Goal: Task Accomplishment & Management: Use online tool/utility

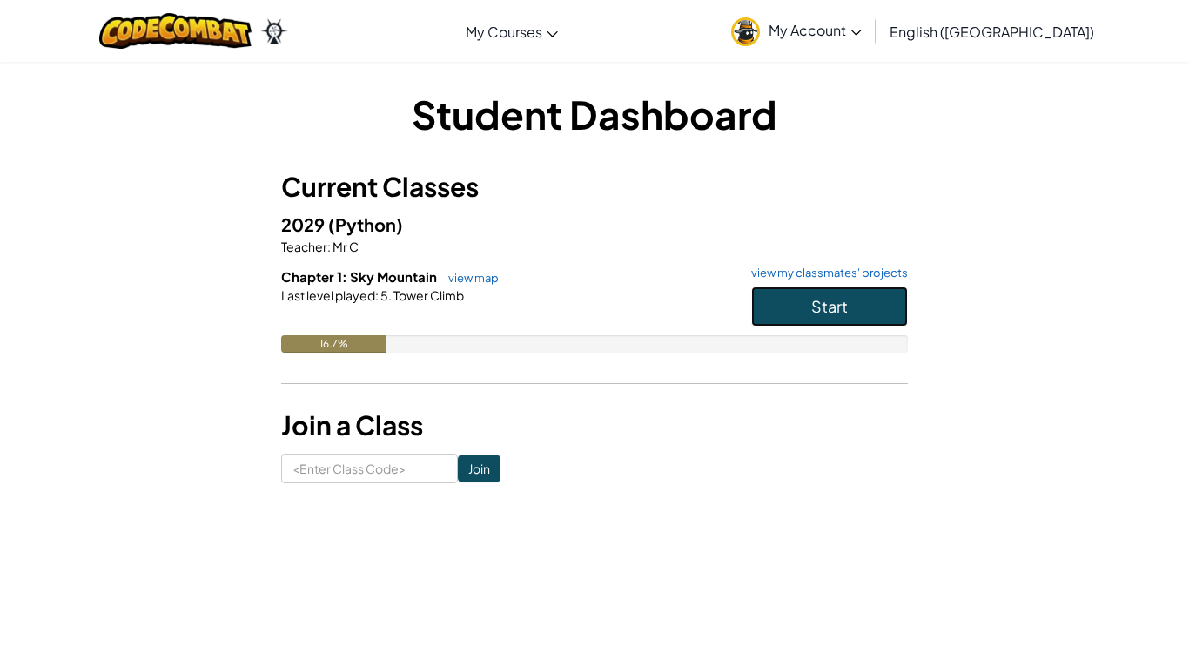
click at [812, 300] on span "Start" at bounding box center [829, 306] width 37 height 20
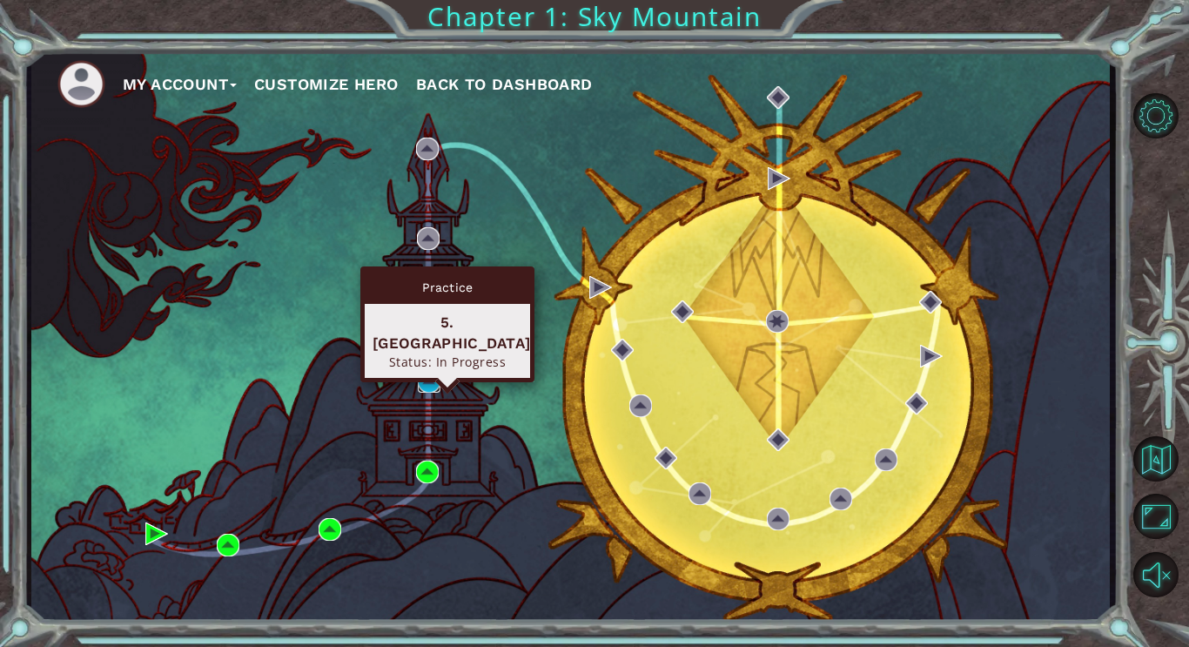
click at [426, 392] on img at bounding box center [429, 381] width 23 height 23
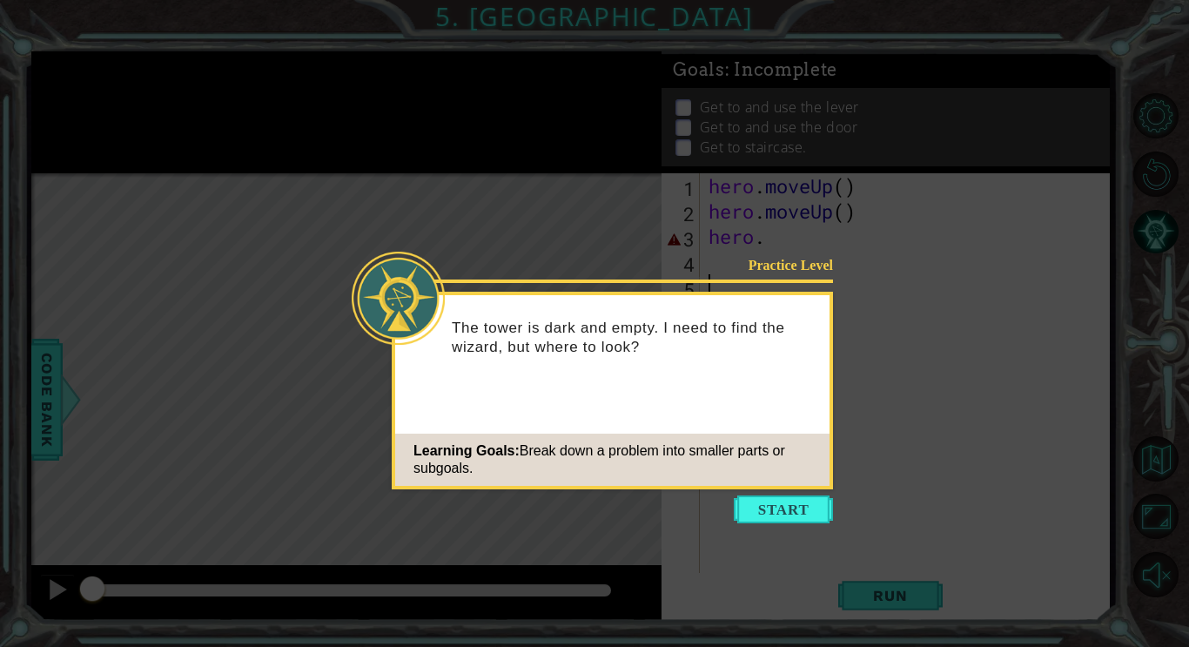
click at [781, 486] on div "Learning Goals: Break down a problem into smaller parts or subgoals." at bounding box center [612, 460] width 434 height 52
click at [780, 506] on button "Start" at bounding box center [783, 509] width 99 height 28
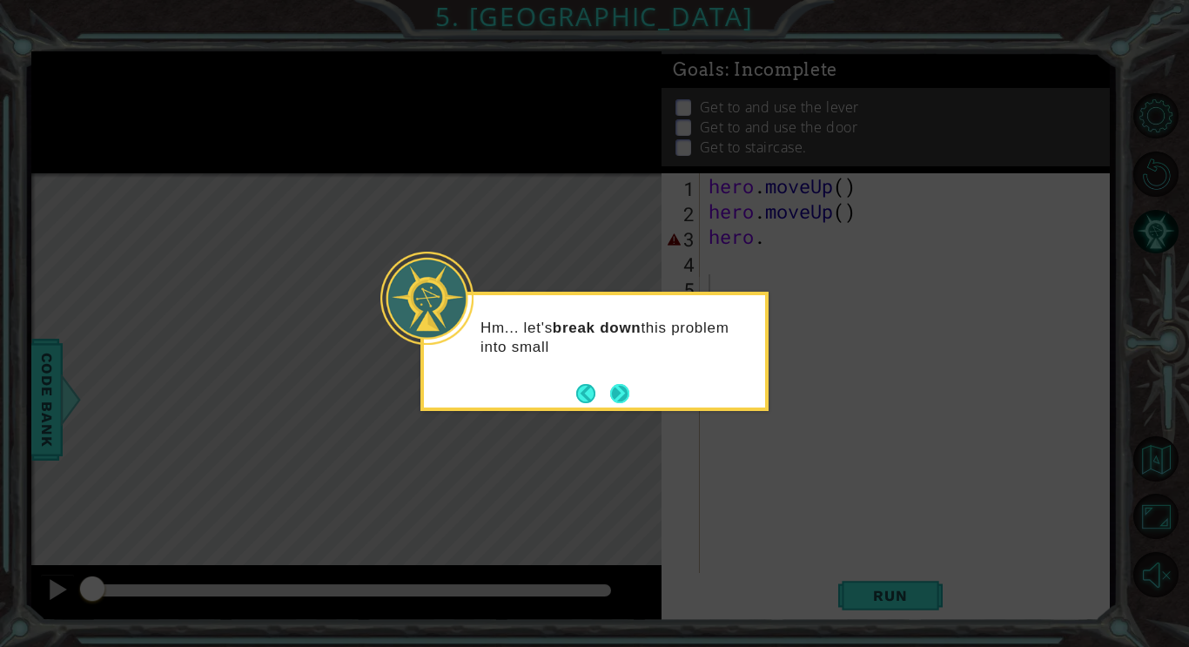
click at [625, 387] on button "Next" at bounding box center [619, 393] width 19 height 19
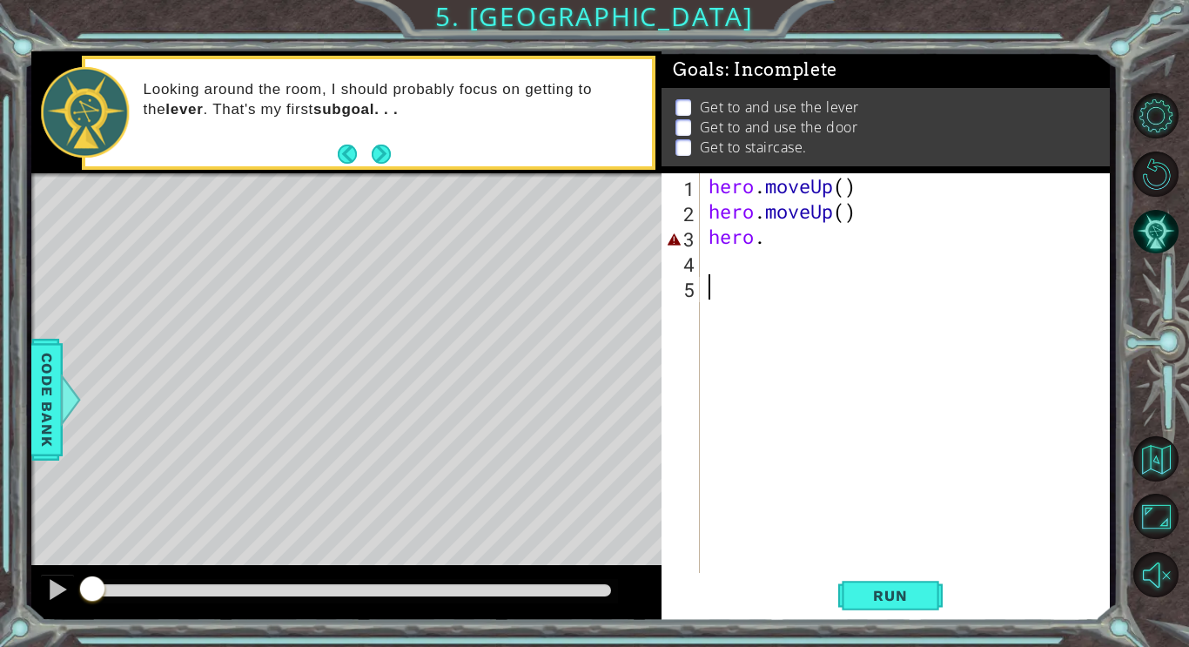
click at [813, 240] on div "hero . moveUp ( ) hero . moveUp ( ) hero ." at bounding box center [909, 400] width 409 height 454
type textarea "hero."
click at [60, 400] on div at bounding box center [71, 400] width 22 height 52
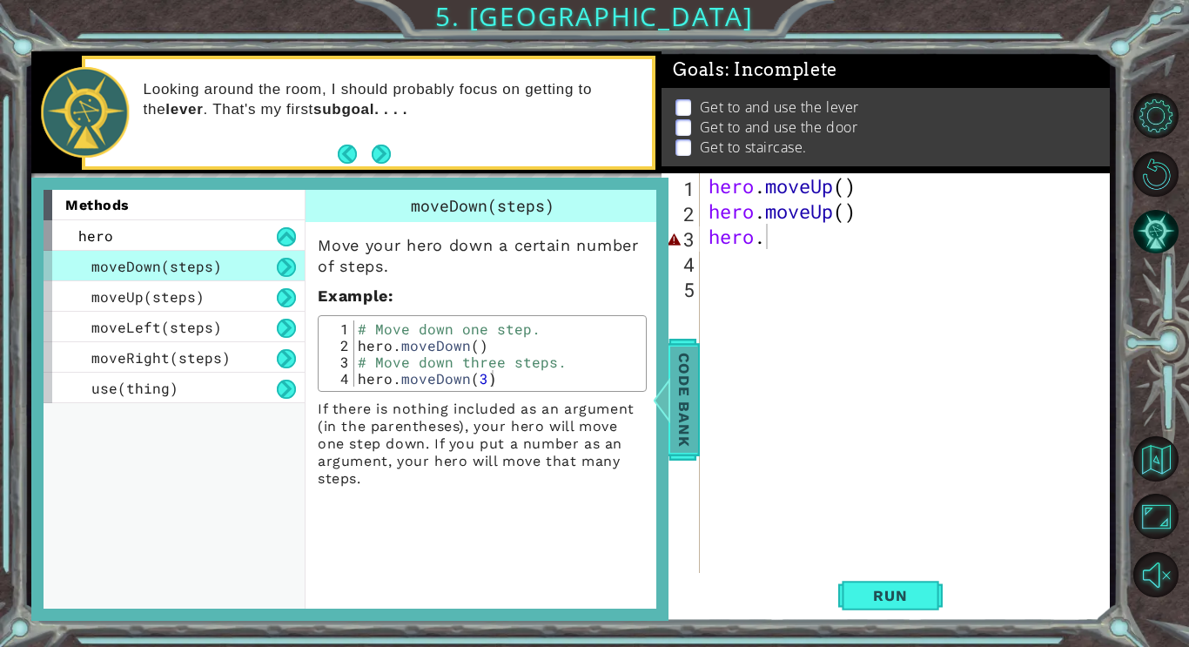
click at [696, 389] on span "Code Bank" at bounding box center [684, 400] width 28 height 106
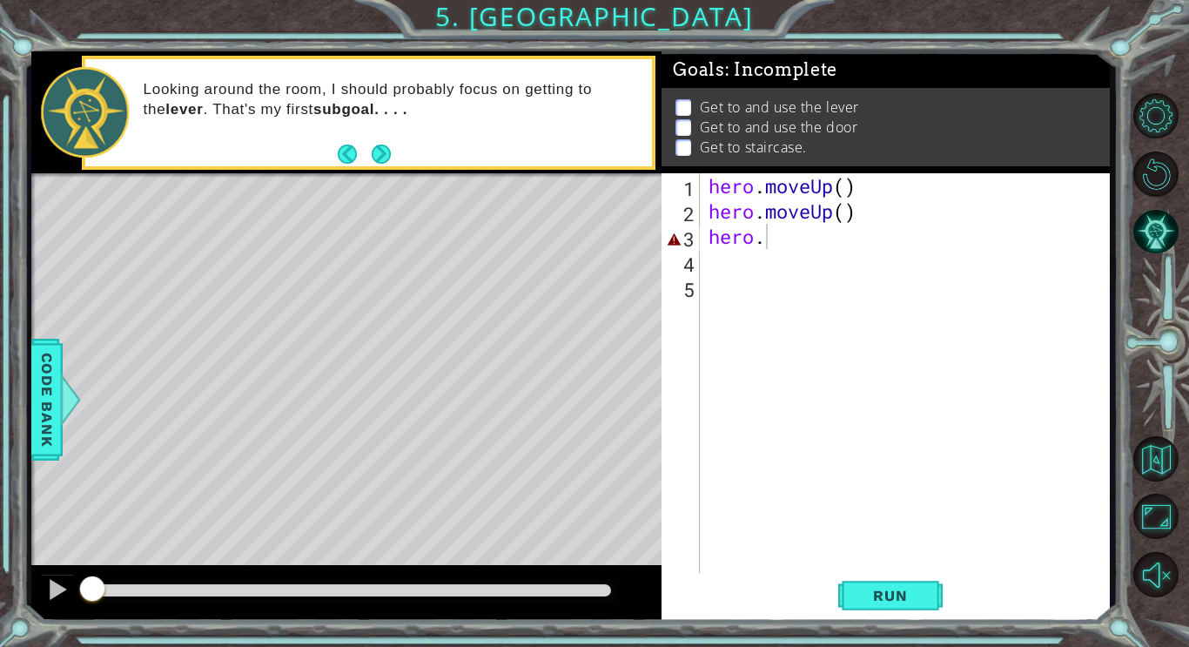
click at [765, 263] on div "hero . moveUp ( ) hero . moveUp ( ) hero ." at bounding box center [909, 400] width 409 height 454
click at [767, 246] on div "hero . moveUp ( ) hero . moveUp ( ) hero ." at bounding box center [909, 400] width 409 height 454
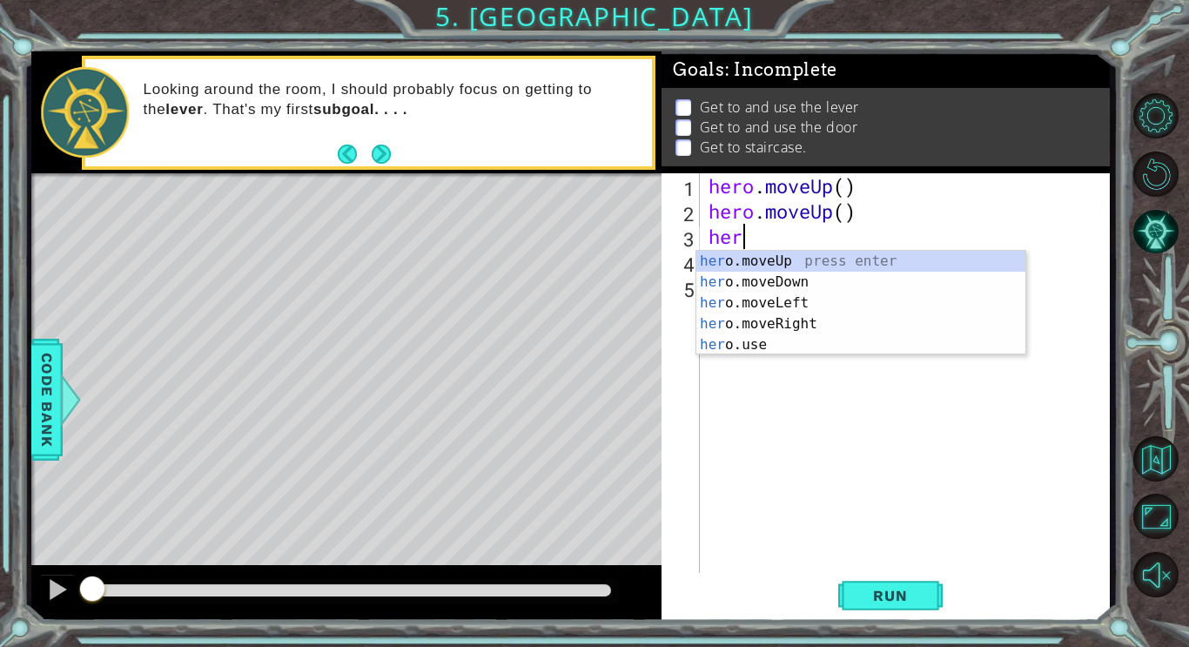
type textarea "h"
type textarea "hero"
click at [801, 406] on div "hero . moveUp ( ) hero . moveUp ( ) hero" at bounding box center [909, 400] width 409 height 454
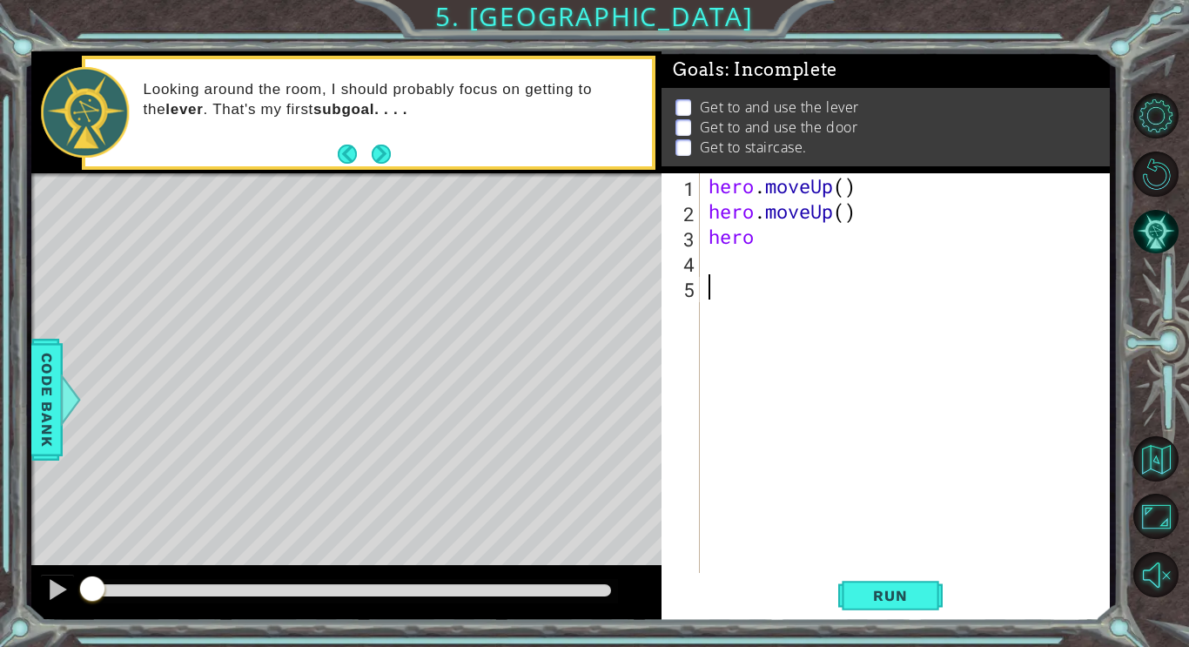
click at [760, 238] on div "hero . moveUp ( ) hero . moveUp ( ) hero" at bounding box center [909, 400] width 409 height 454
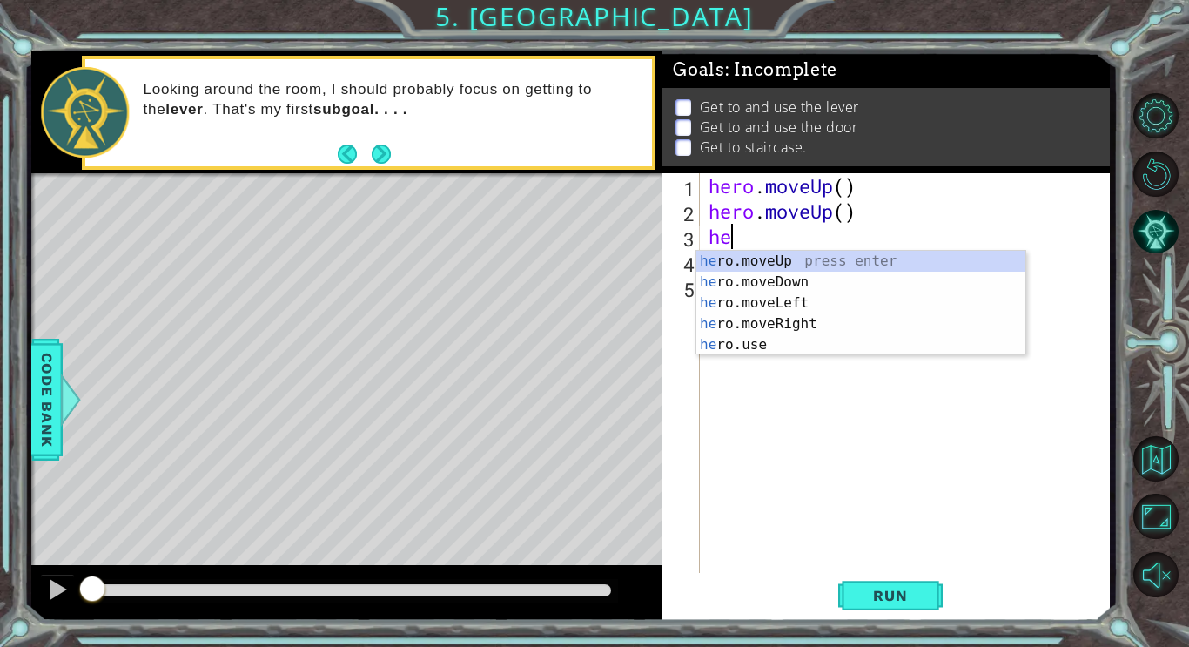
type textarea "h"
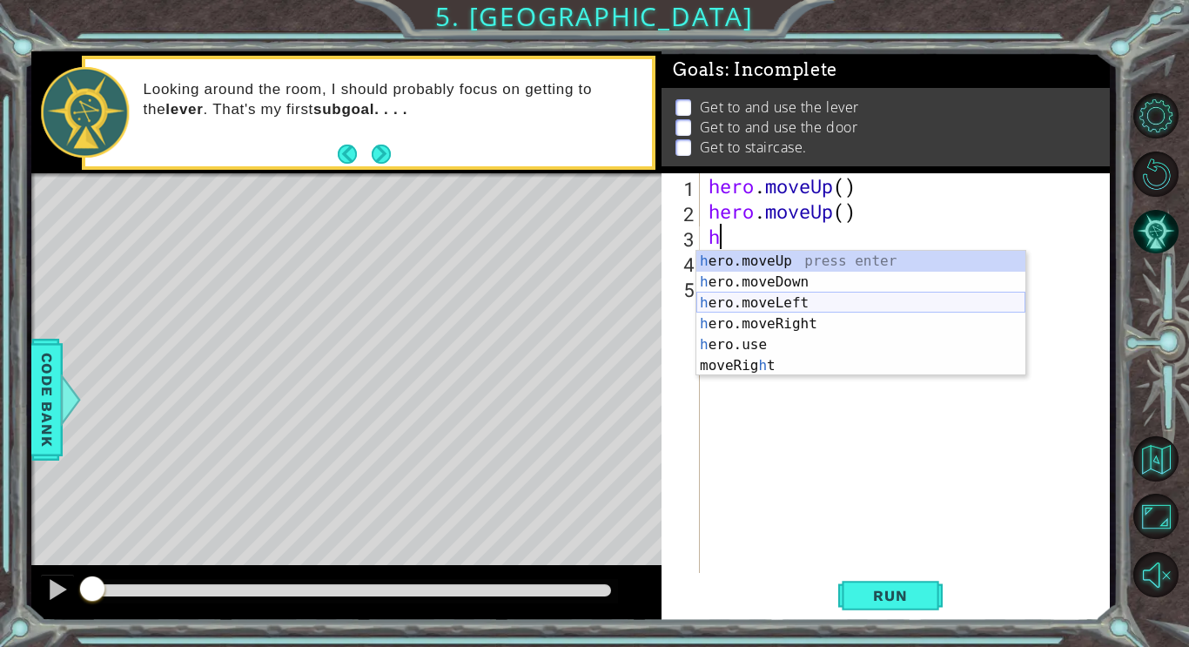
click at [786, 300] on div "h ero.moveUp press enter h ero.moveDown press enter h ero.moveLeft press enter …" at bounding box center [861, 334] width 329 height 167
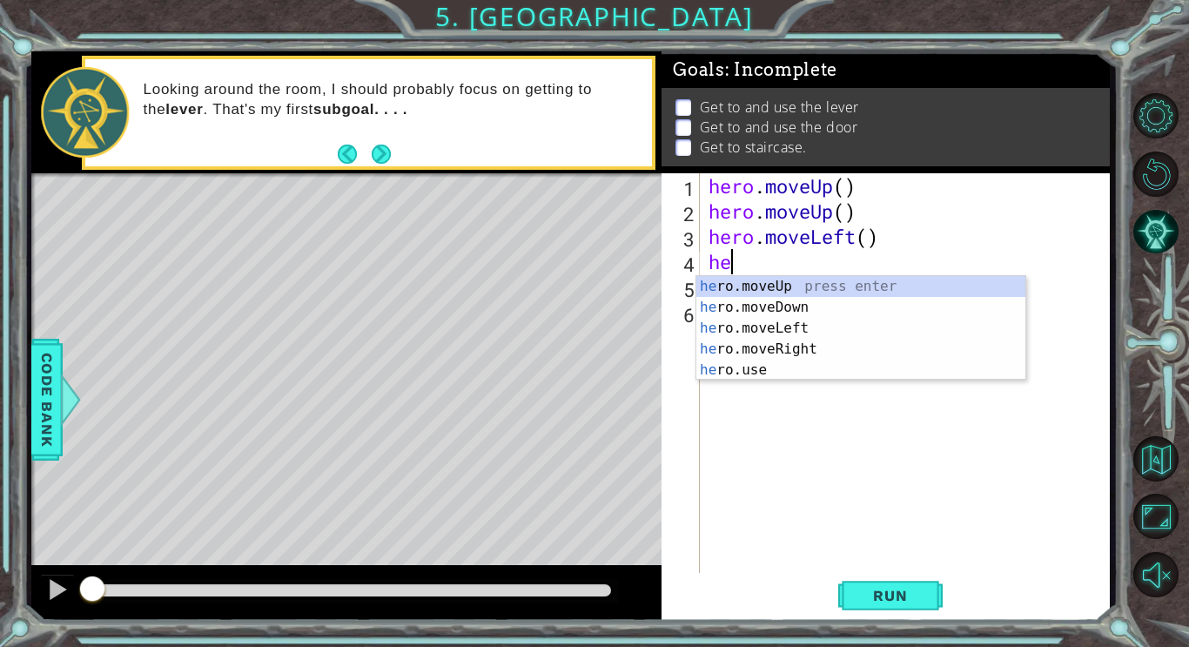
scroll to position [0, 1]
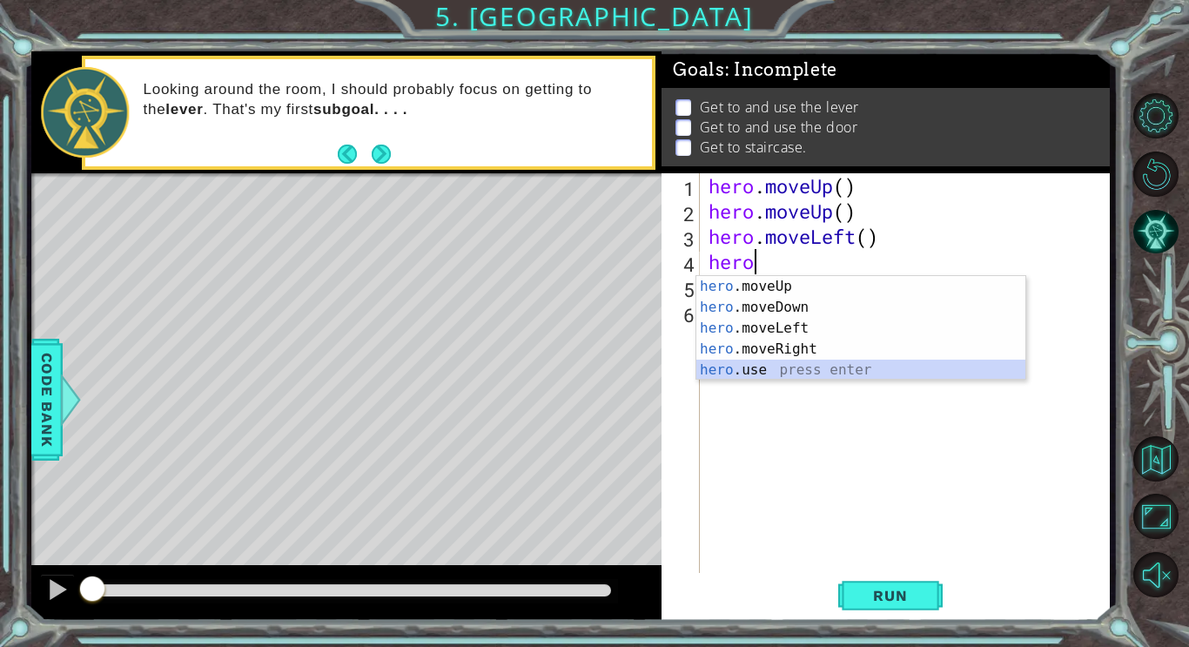
click at [764, 367] on div "hero .moveUp press enter hero .moveDown press enter hero .moveLeft press enter …" at bounding box center [861, 349] width 329 height 146
type textarea "hero.use("name")"
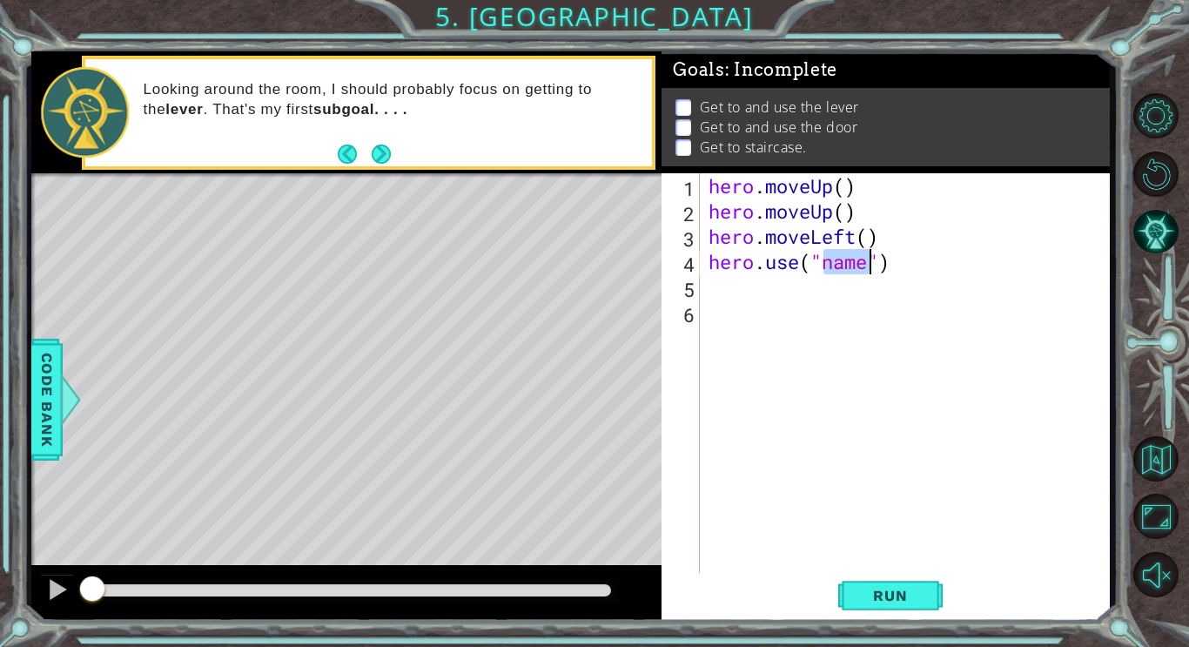
click at [764, 367] on div "hero . moveUp ( ) hero . moveUp ( ) hero . moveLeft ( ) hero . use ( "name" )" at bounding box center [909, 400] width 409 height 454
click at [869, 261] on div "hero . moveUp ( ) hero . moveUp ( ) hero . moveLeft ( ) hero . use ( "name" )" at bounding box center [909, 400] width 409 height 454
type textarea "hero.use("lever")"
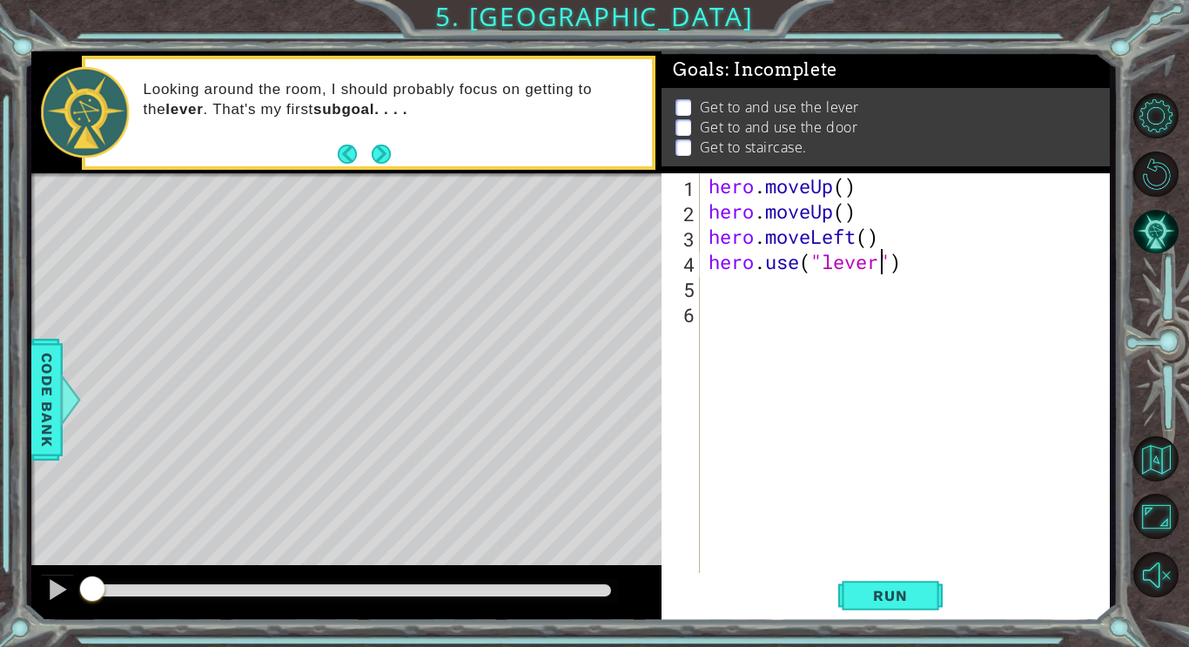
click at [922, 279] on div "hero . moveUp ( ) hero . moveUp ( ) hero . moveLeft ( ) hero . use ( "lever" )" at bounding box center [909, 400] width 409 height 454
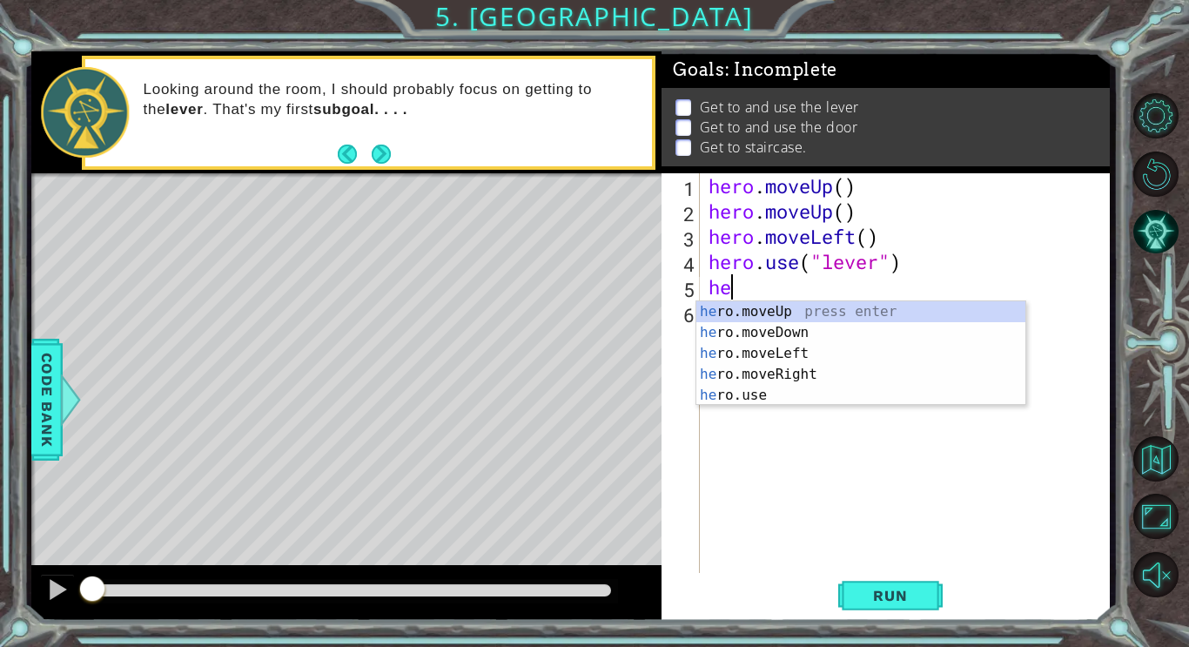
type textarea "hero"
click at [884, 374] on div "hero .moveUp press enter hero .moveDown press enter hero .moveLeft press enter …" at bounding box center [861, 374] width 329 height 146
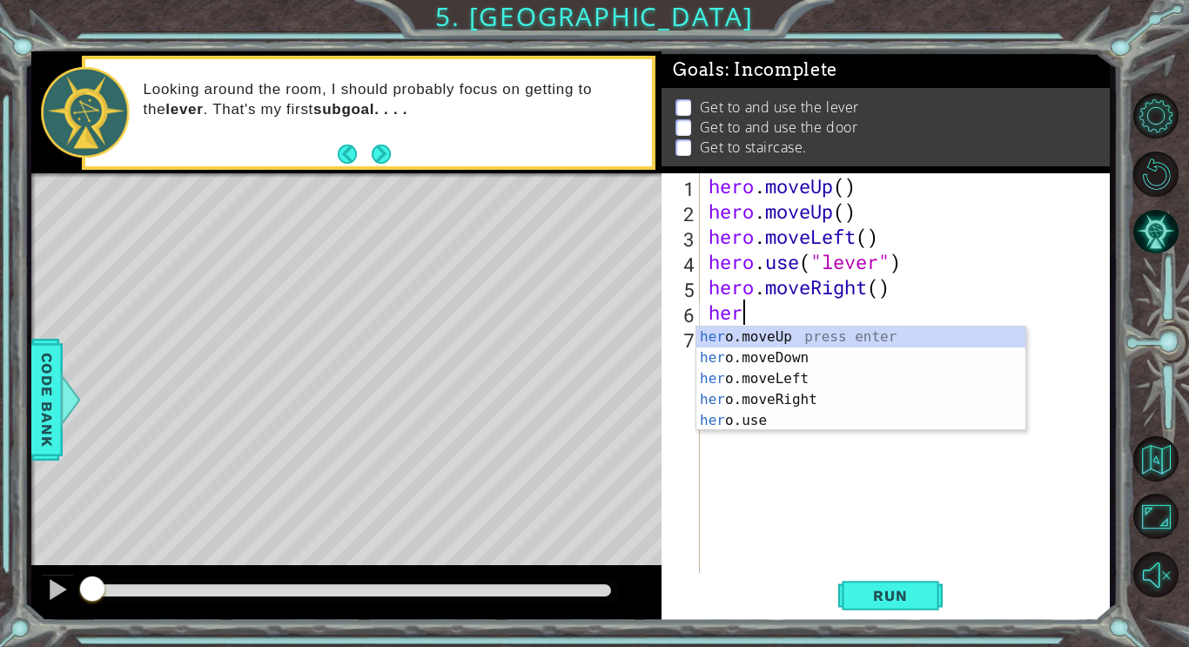
type textarea "hero"
click at [761, 394] on div "hero .moveUp press enter hero .moveDown press enter hero .moveLeft press enter …" at bounding box center [861, 400] width 329 height 146
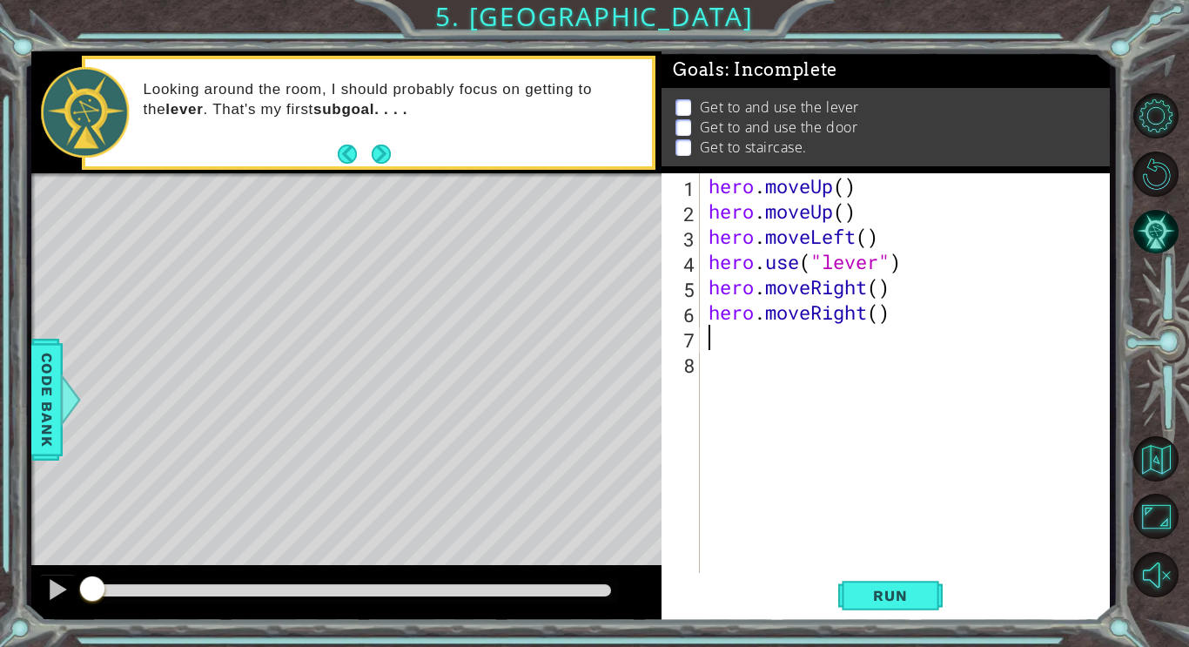
scroll to position [0, 0]
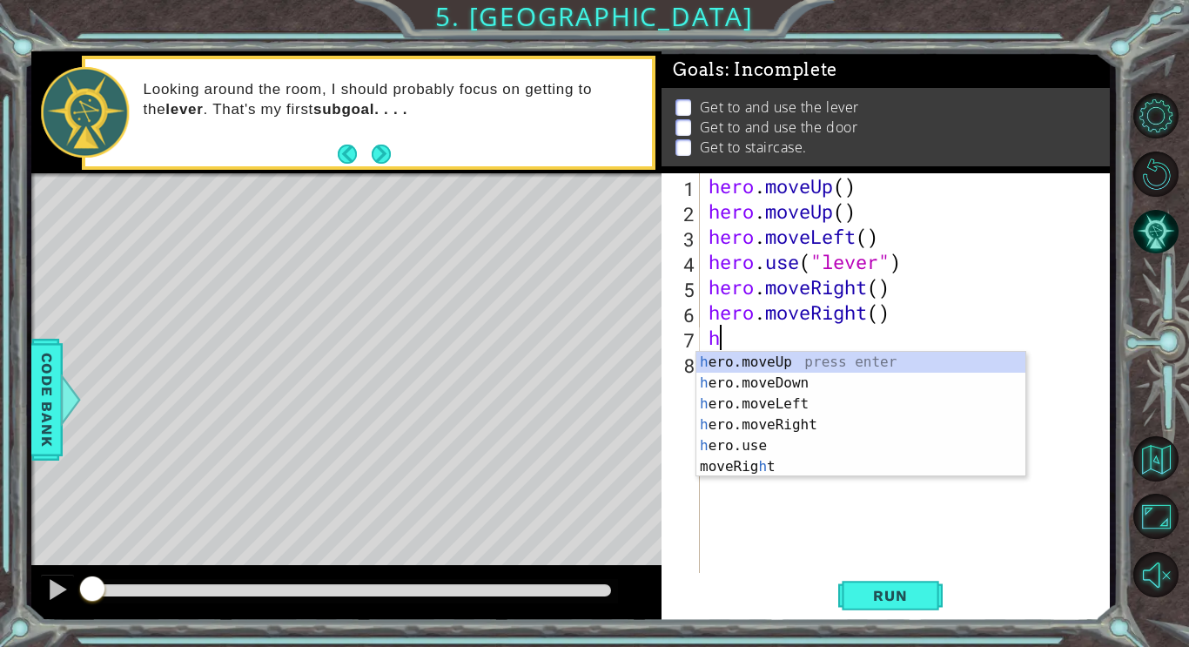
type textarea "her"
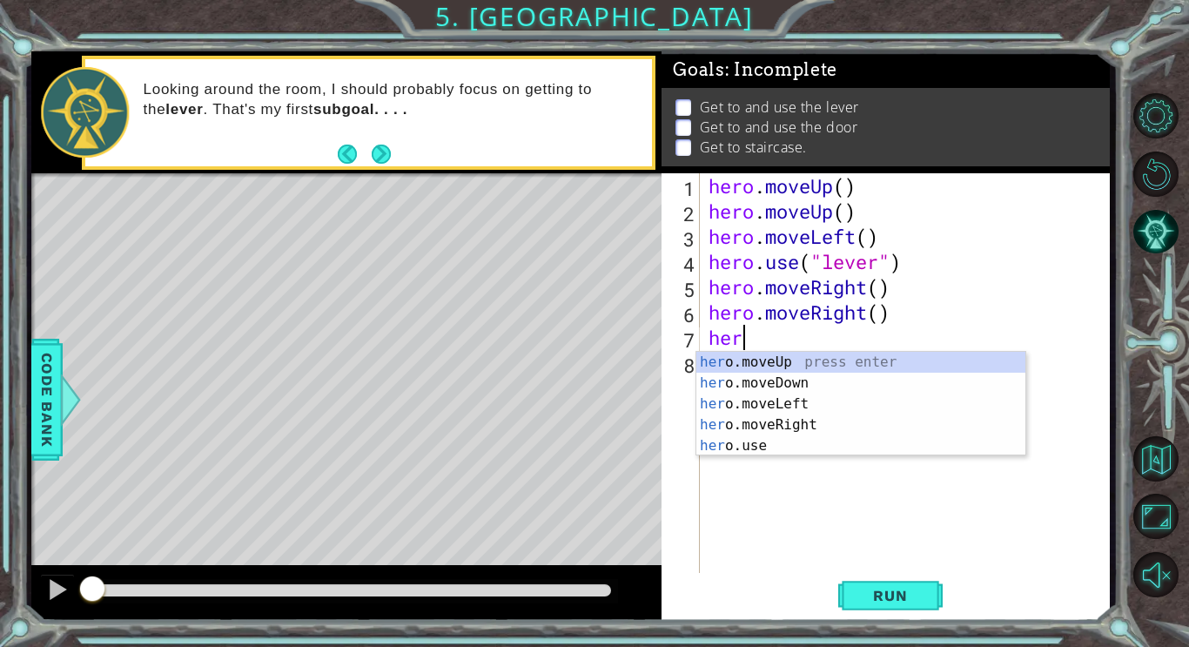
scroll to position [0, 1]
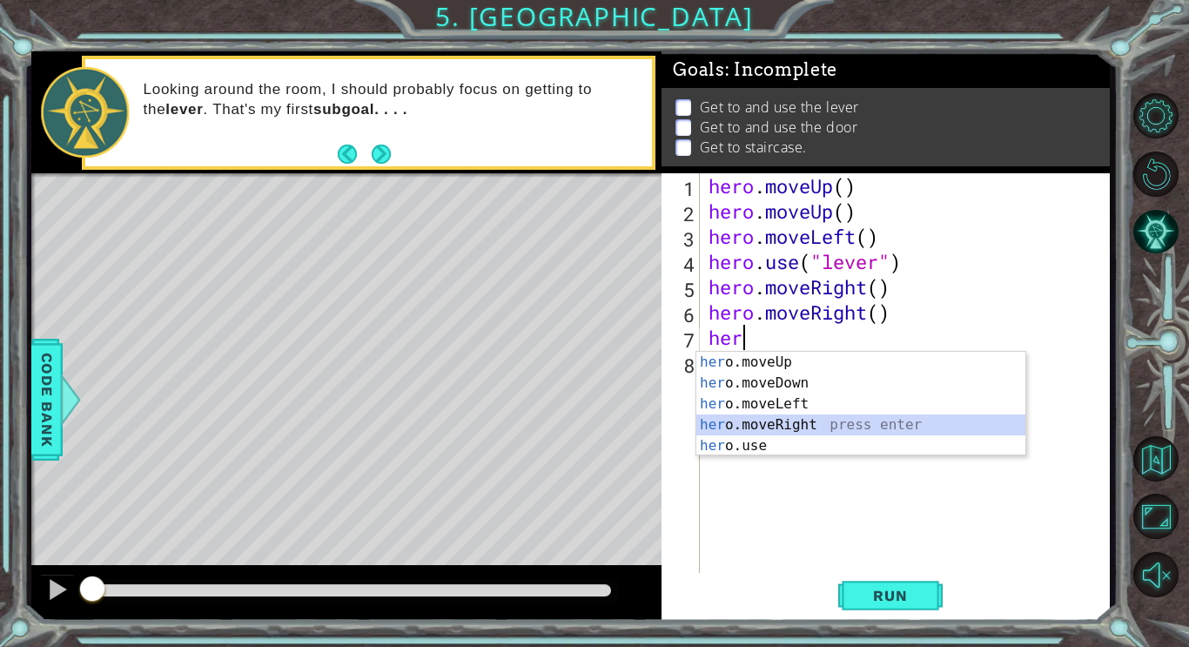
click at [781, 426] on div "her o.moveUp press enter her o.moveDown press enter her o.moveLeft press enter …" at bounding box center [861, 425] width 329 height 146
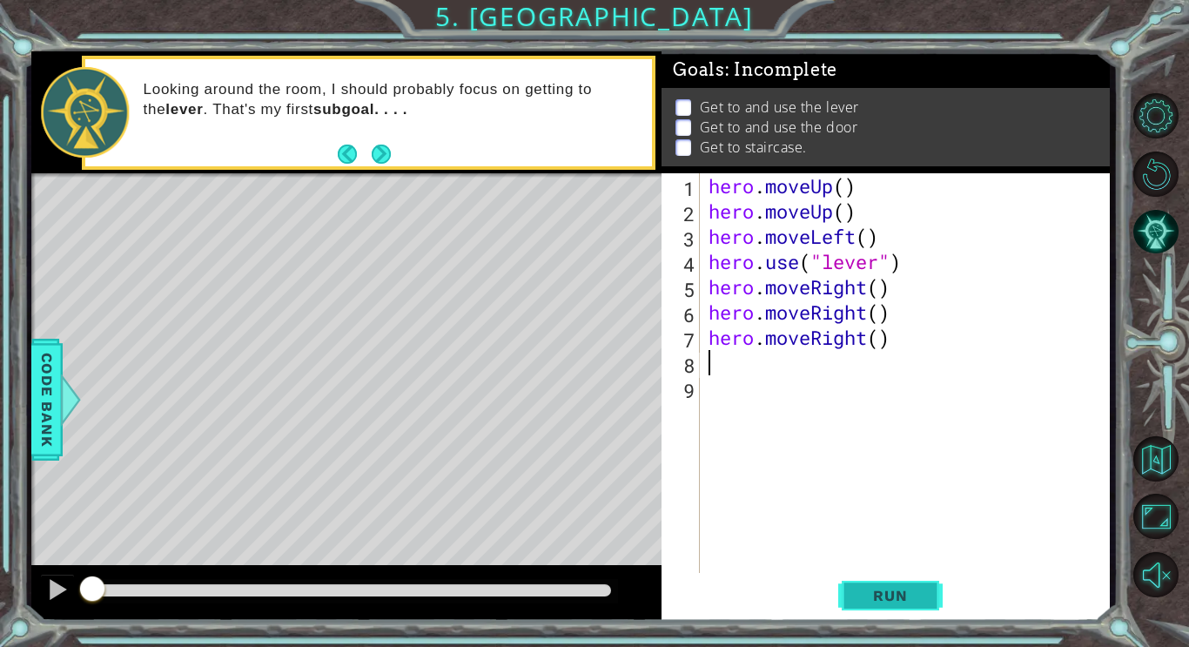
click at [852, 595] on button "Run" at bounding box center [890, 595] width 104 height 44
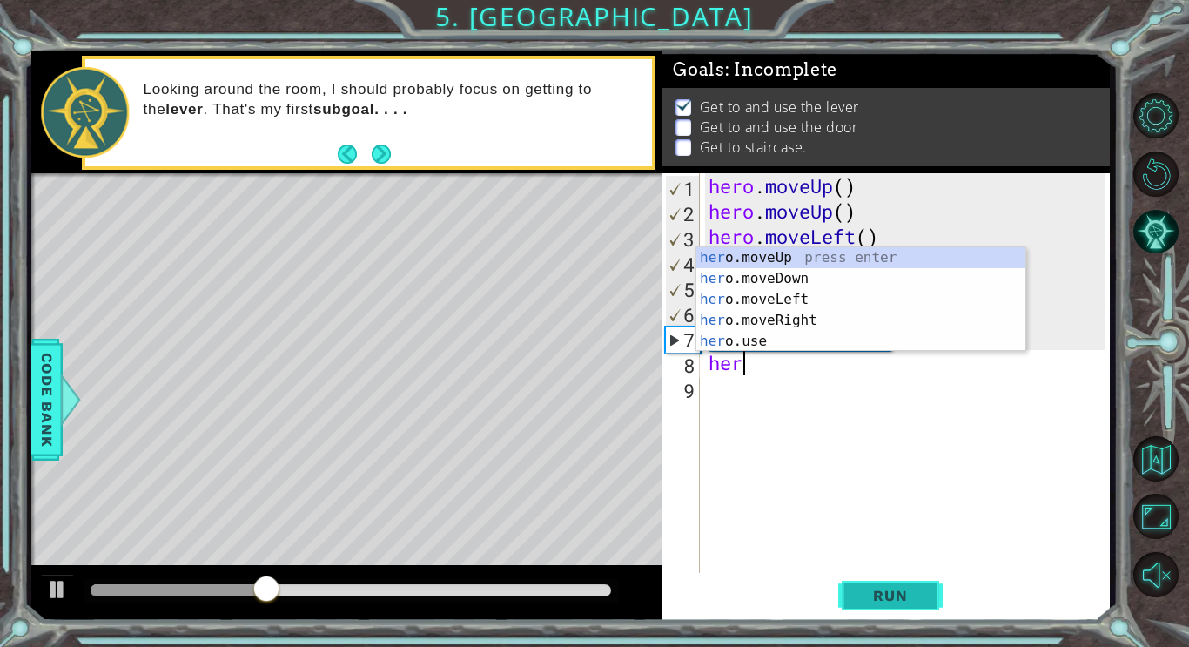
scroll to position [0, 1]
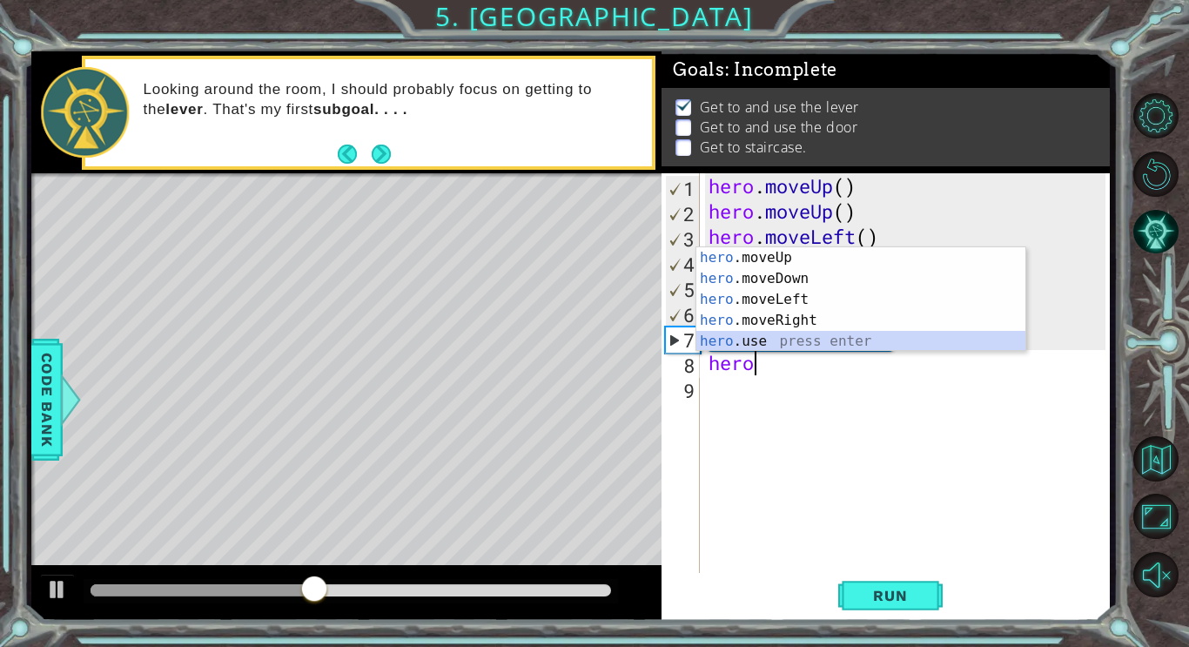
click at [865, 333] on div "hero .moveUp press enter hero .moveDown press enter hero .moveLeft press enter …" at bounding box center [861, 320] width 329 height 146
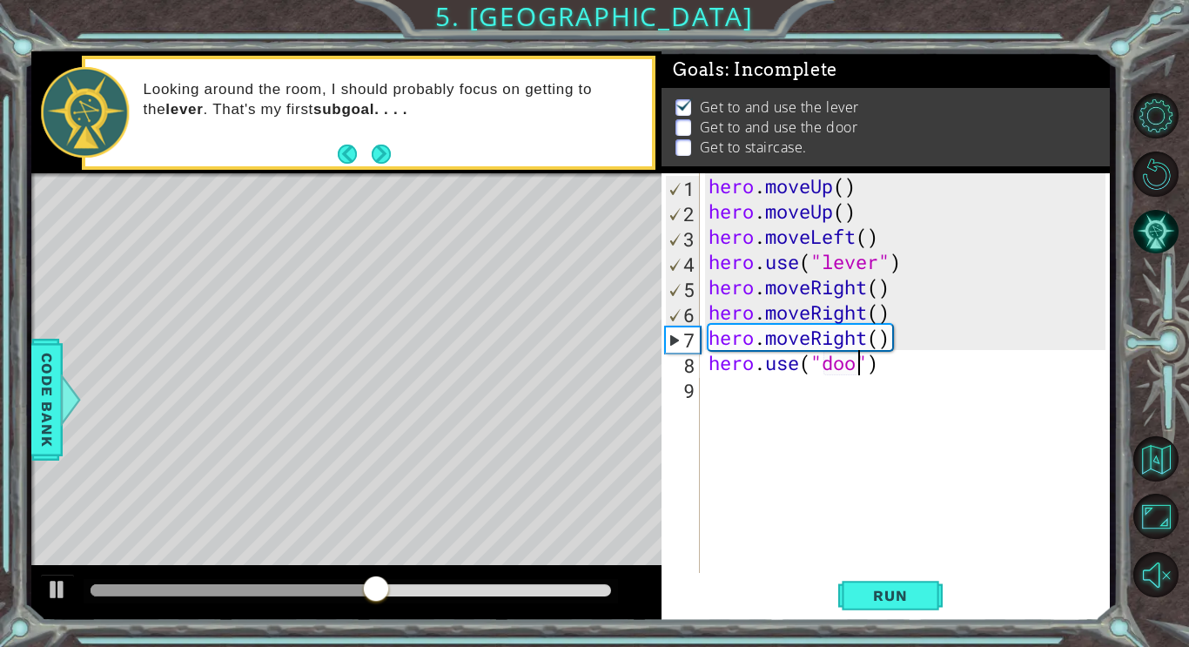
scroll to position [0, 8]
click at [924, 602] on span "Run" at bounding box center [890, 595] width 69 height 17
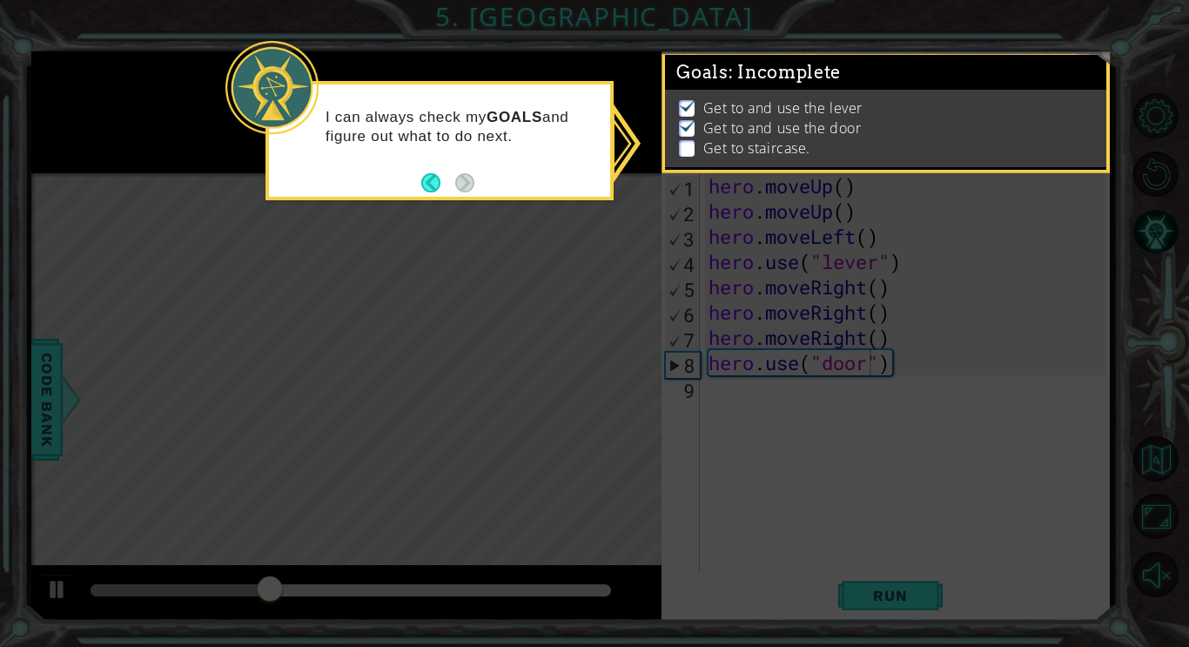
click at [794, 407] on icon at bounding box center [594, 323] width 1189 height 647
click at [795, 406] on icon at bounding box center [594, 323] width 1189 height 647
click at [440, 196] on div "I can always check my GOALS and figure out what to do next." at bounding box center [440, 140] width 348 height 119
click at [435, 188] on button "Back" at bounding box center [438, 182] width 34 height 19
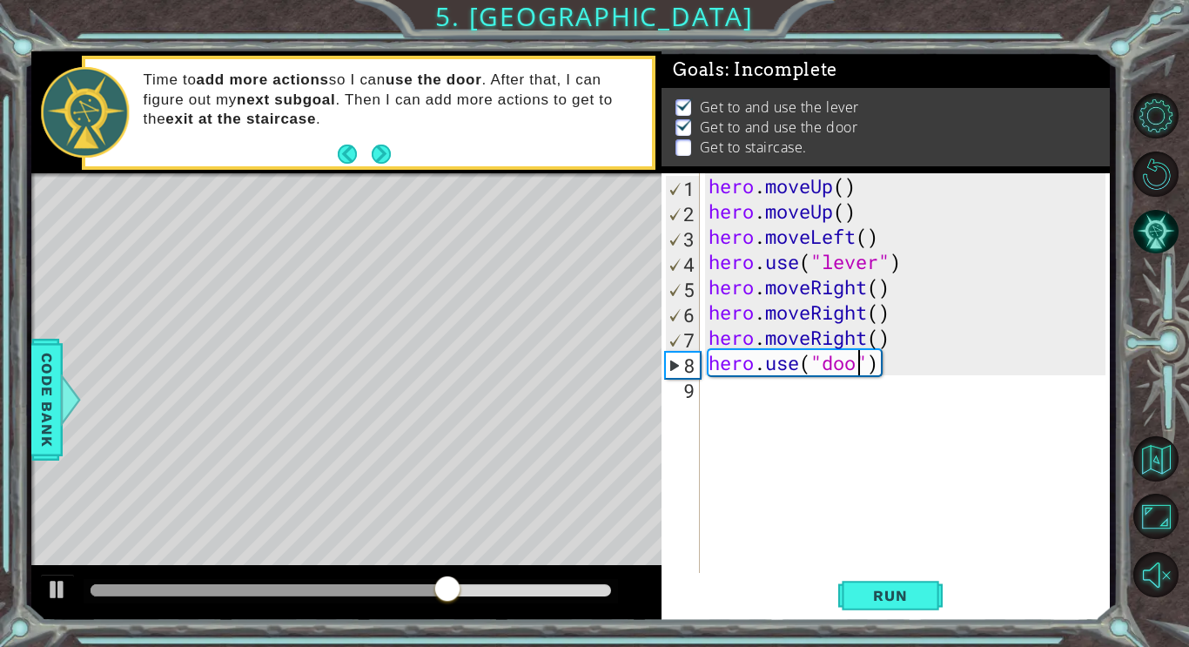
scroll to position [0, 6]
type textarea "hero.use("door")"
click at [861, 396] on div "hero . moveUp ( ) hero . moveUp ( ) hero . moveLeft ( ) hero . use ( "lever" ) …" at bounding box center [909, 400] width 409 height 454
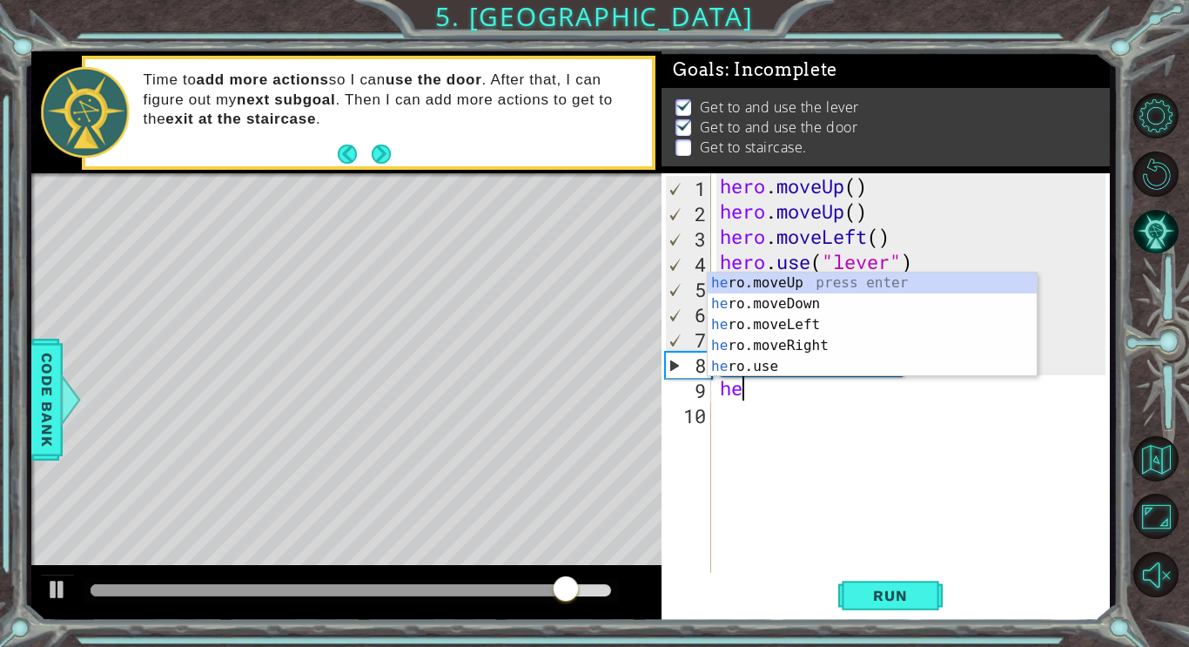
type textarea "hero"
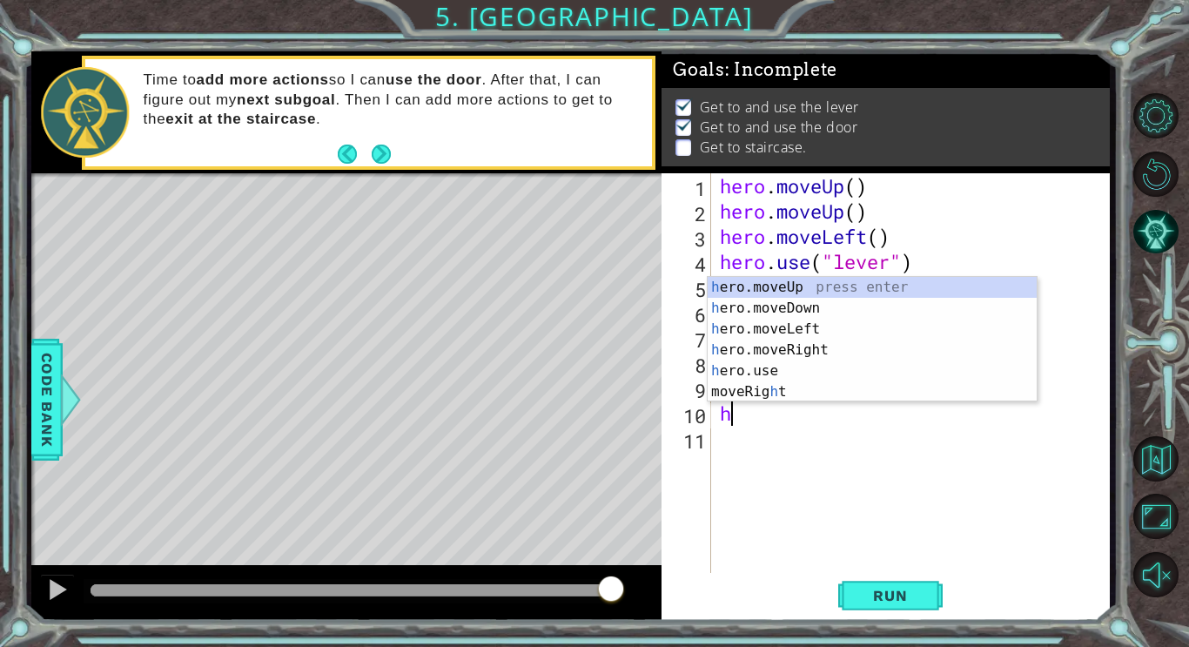
type textarea "hero"
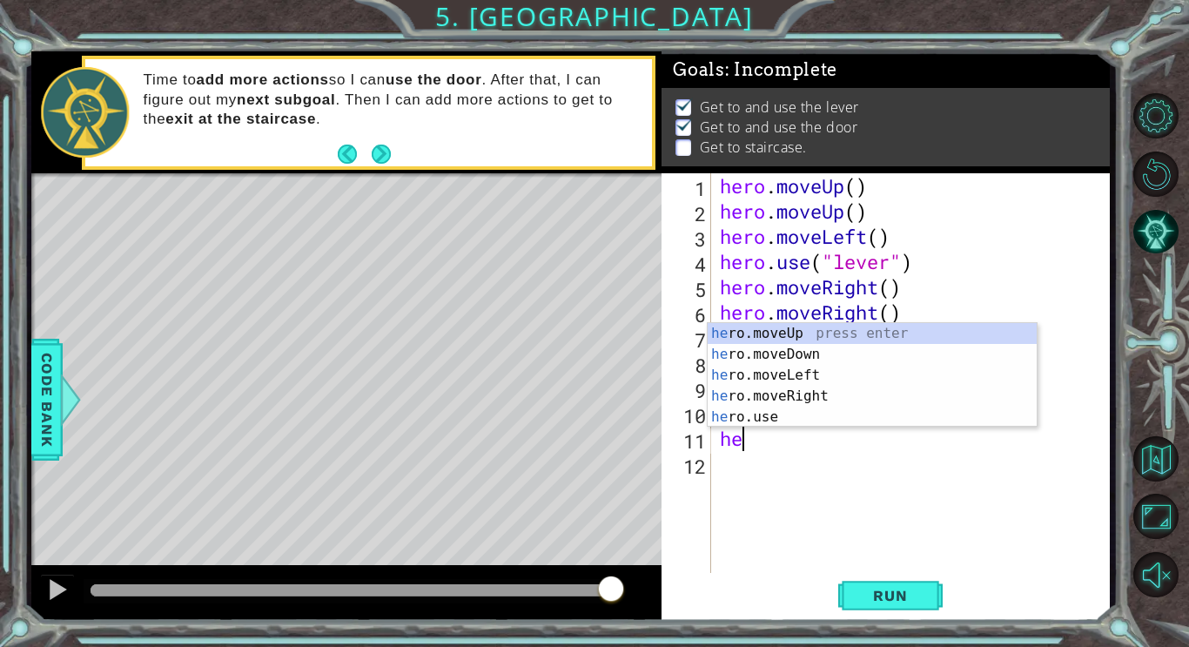
scroll to position [0, 1]
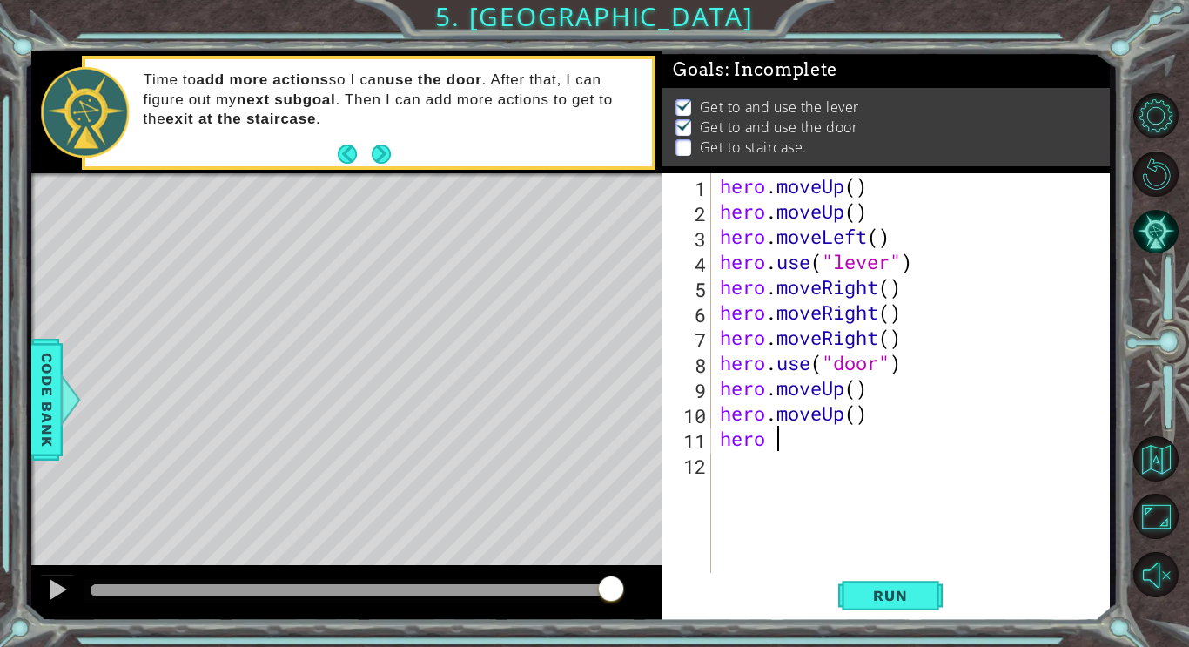
type textarea "hero"
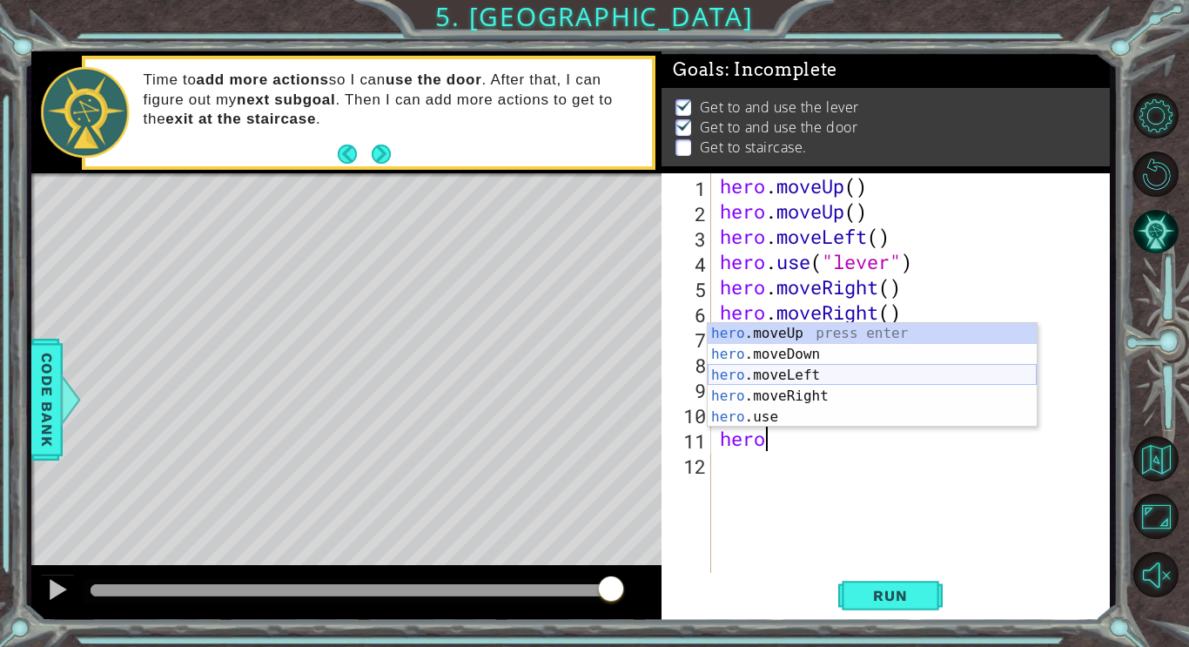
click at [882, 368] on div "hero .moveUp press enter hero .moveDown press enter hero .moveLeft press enter …" at bounding box center [872, 396] width 329 height 146
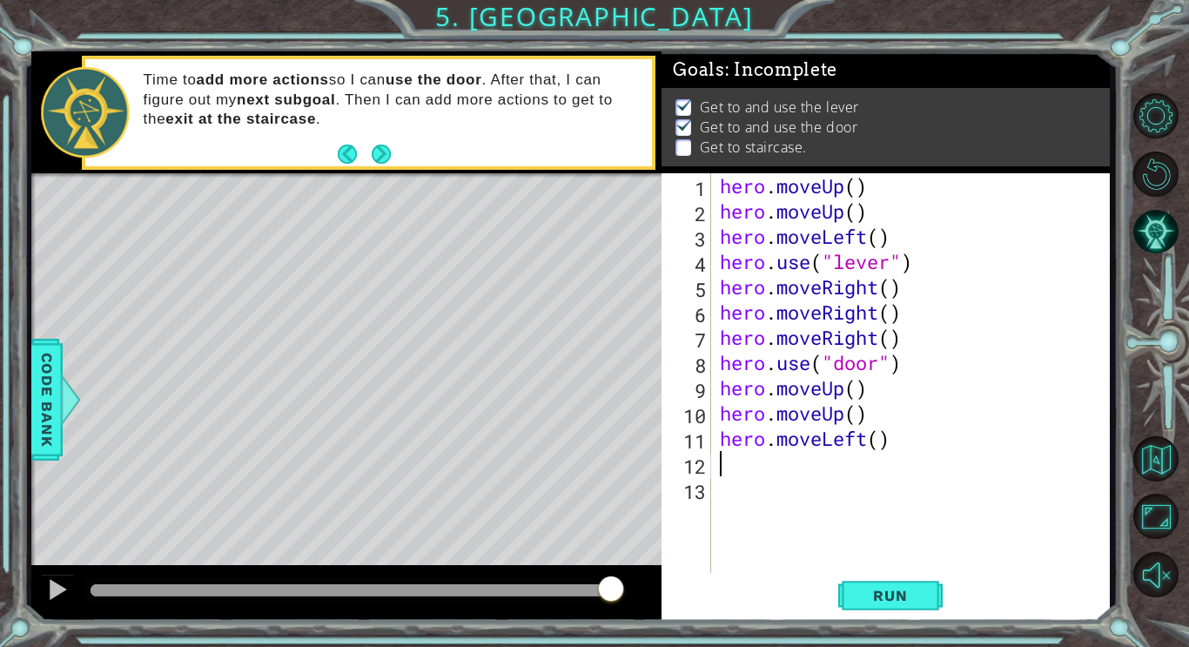
scroll to position [0, 0]
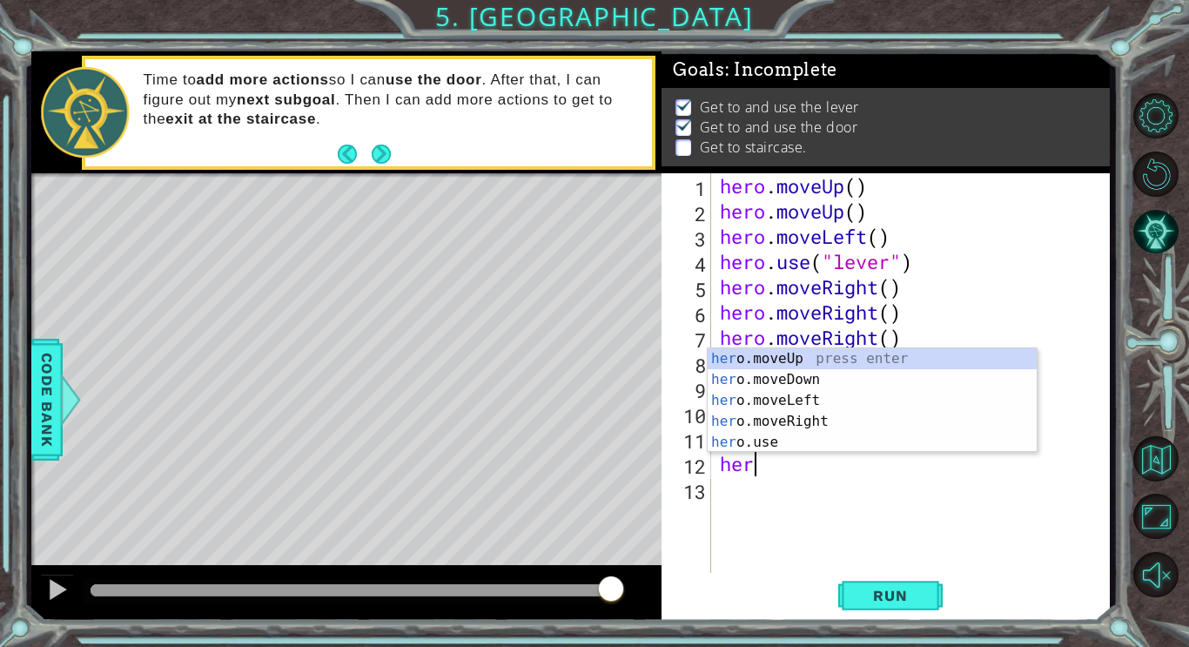
type textarea "hero"
click at [832, 395] on div "hero .moveUp press enter hero .moveDown press enter hero .moveLeft press enter …" at bounding box center [872, 421] width 329 height 146
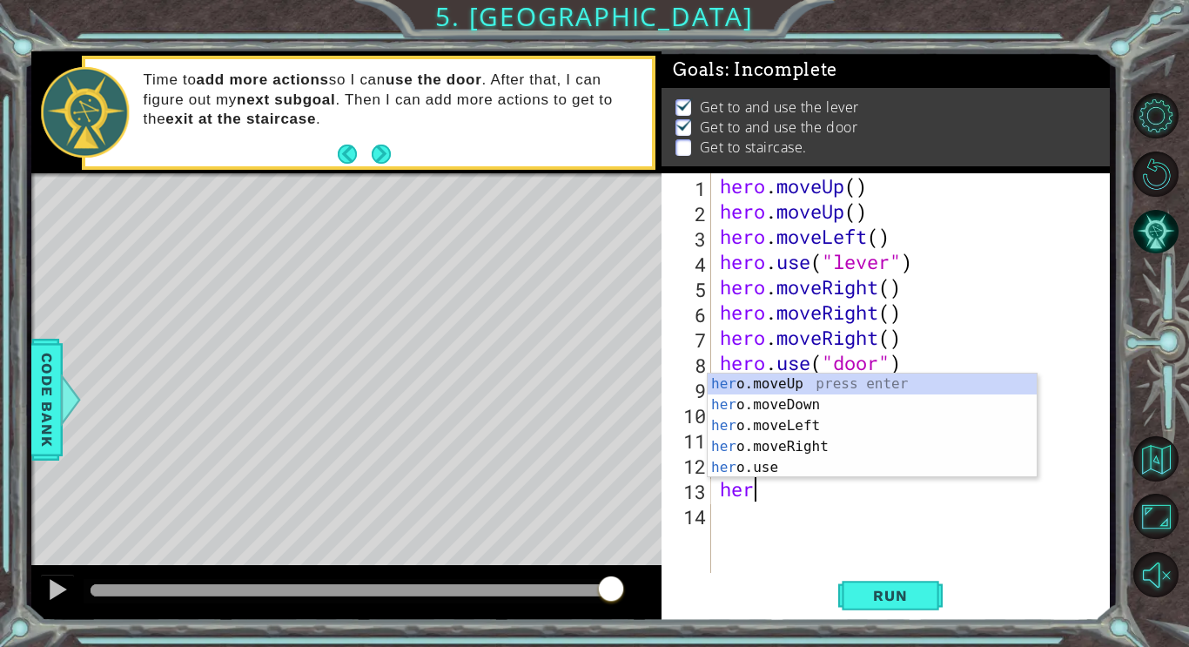
type textarea "hero"
click at [853, 428] on div "hero .moveUp press enter hero .moveDown press enter hero .moveLeft press enter …" at bounding box center [872, 447] width 329 height 146
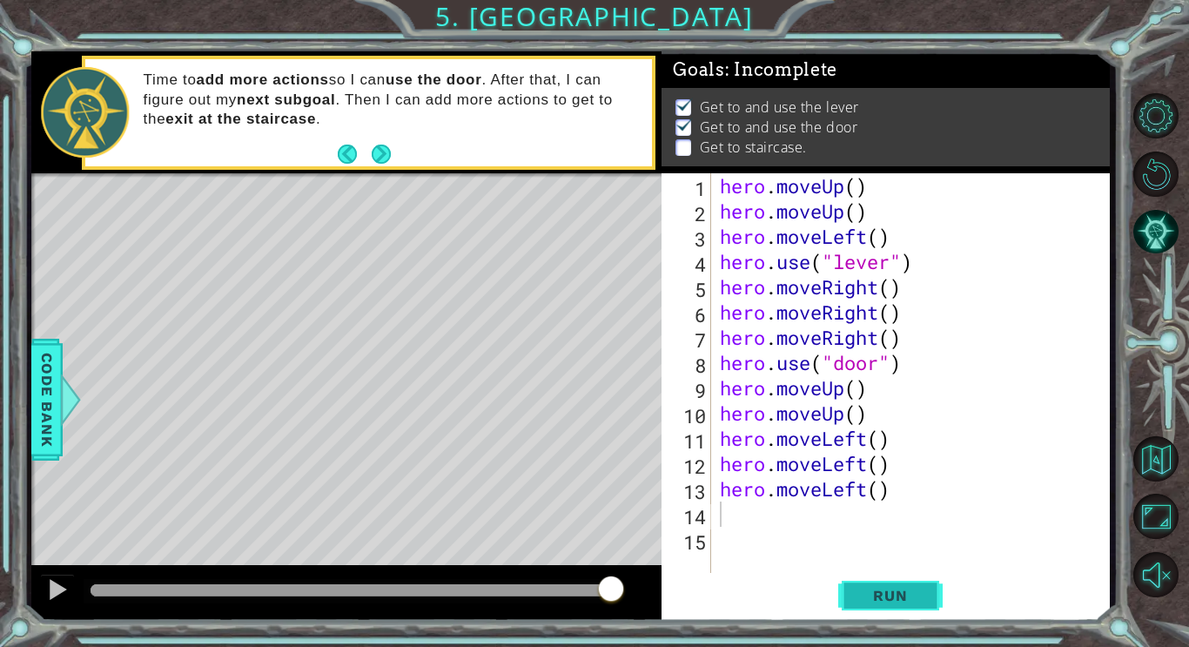
click at [858, 589] on span "Run" at bounding box center [890, 595] width 69 height 17
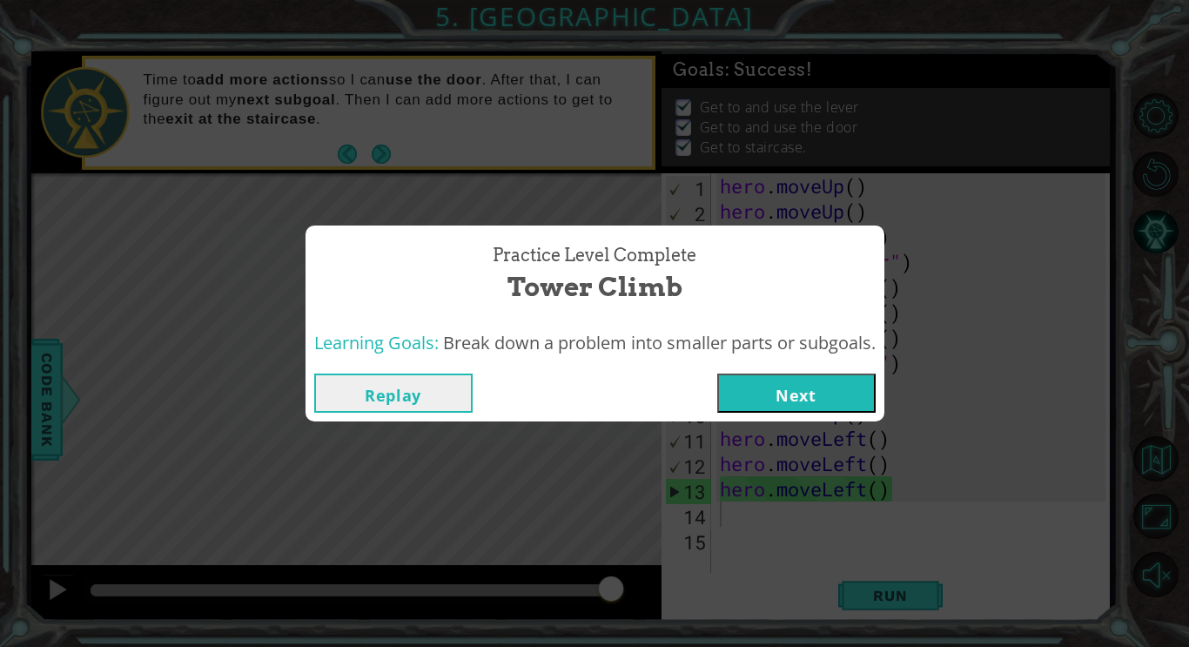
click at [846, 405] on button "Next" at bounding box center [796, 393] width 158 height 39
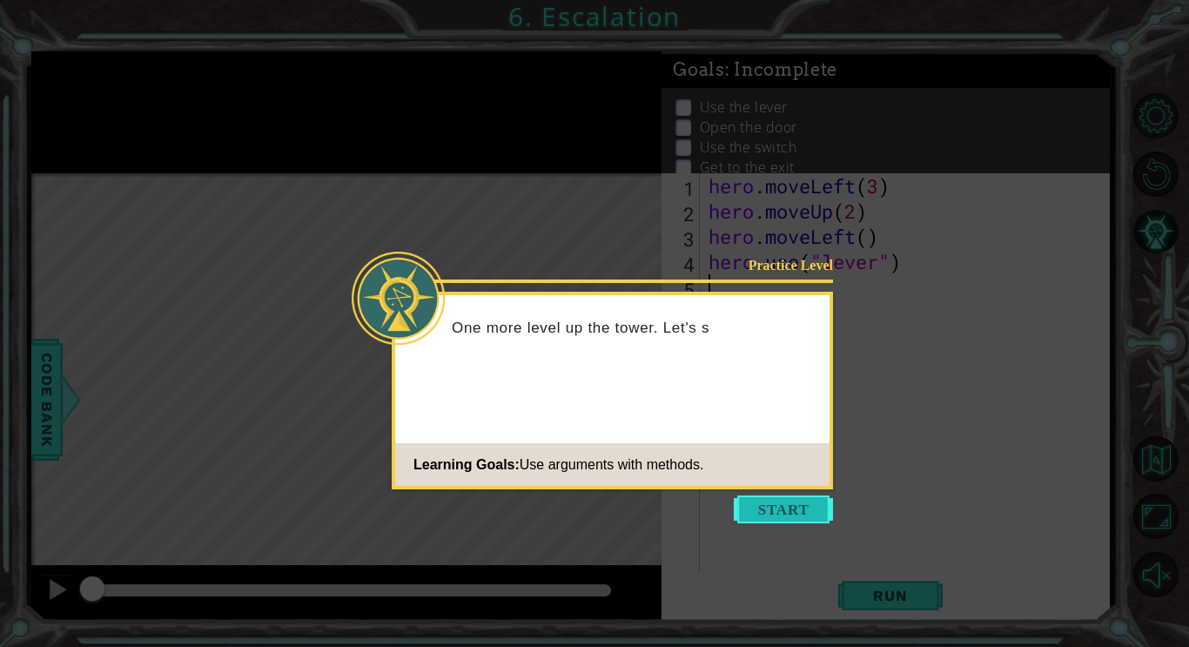
click at [800, 515] on button "Start" at bounding box center [783, 509] width 99 height 28
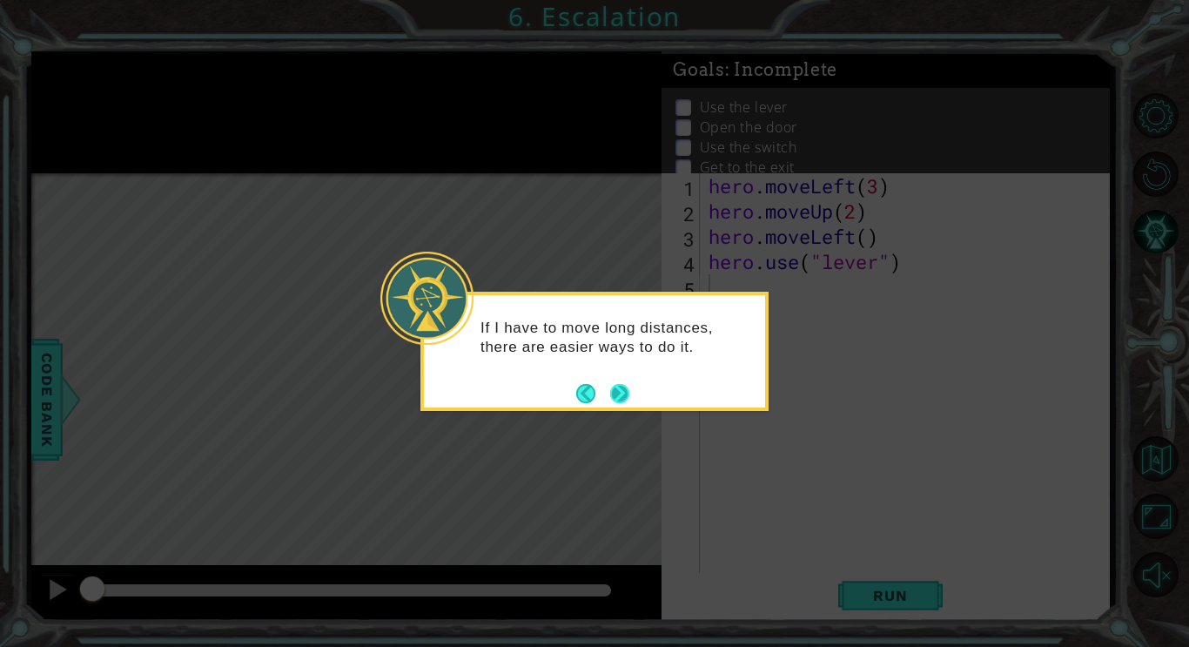
click at [619, 394] on button "Next" at bounding box center [619, 393] width 19 height 19
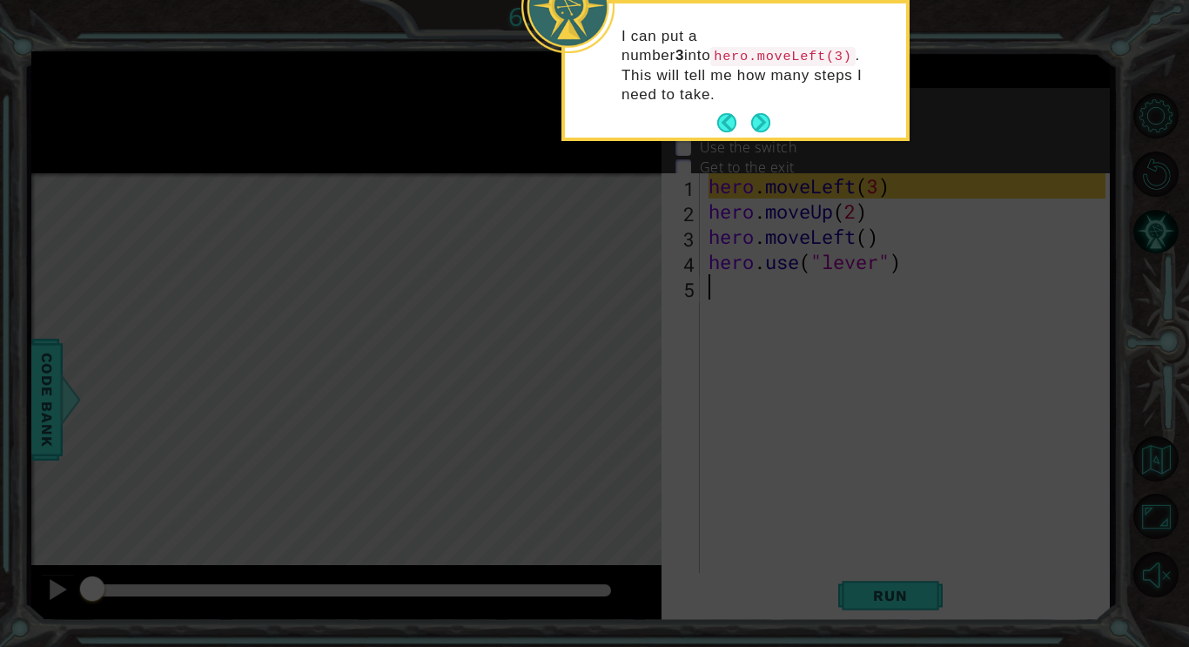
click at [661, 385] on icon at bounding box center [594, 96] width 1189 height 1101
click at [756, 112] on button "Next" at bounding box center [761, 123] width 22 height 22
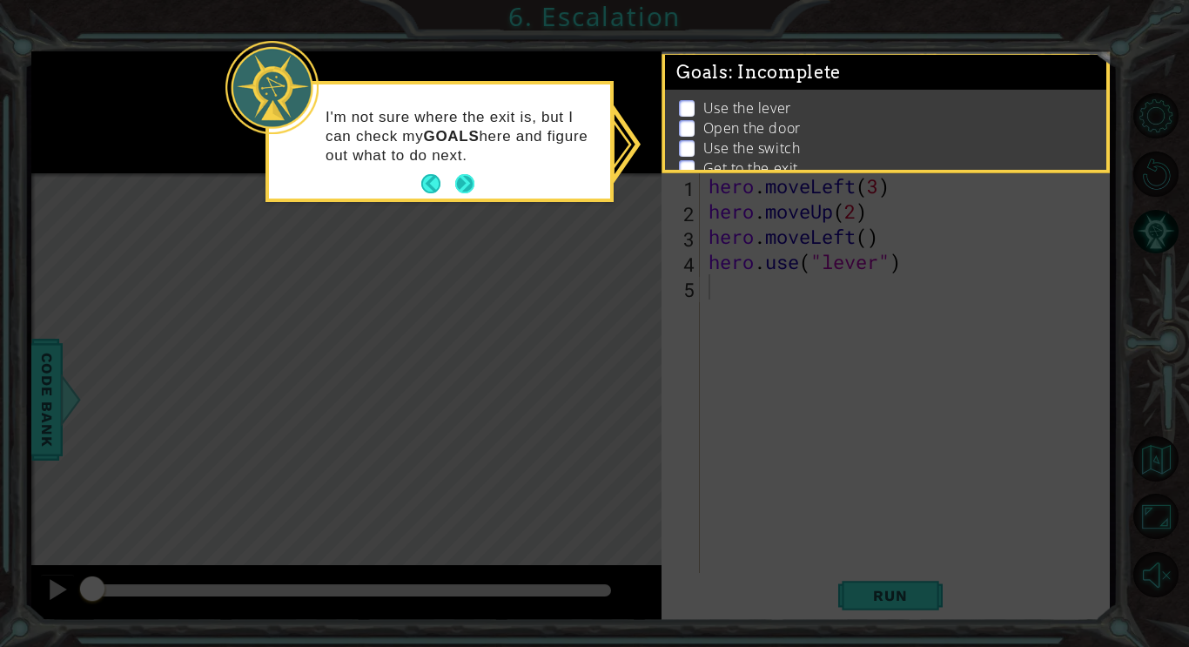
click at [468, 174] on button "Next" at bounding box center [464, 183] width 19 height 19
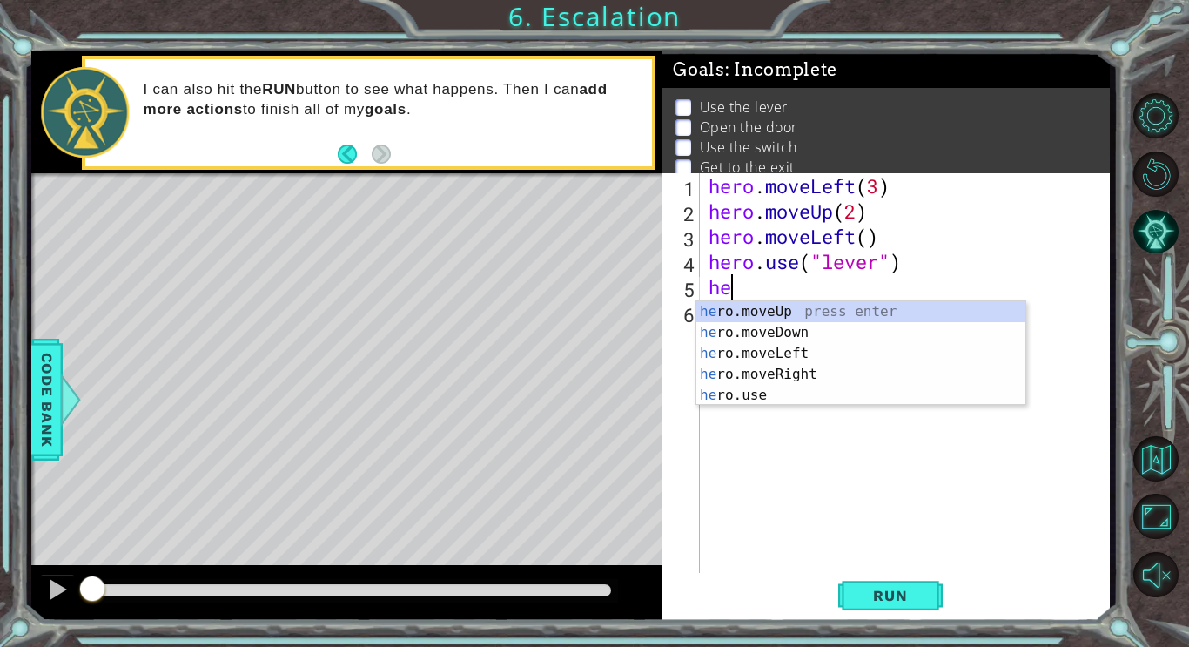
scroll to position [0, 1]
click at [818, 340] on div "hero .moveUp press enter hero .moveDown press enter hero .moveLeft press enter …" at bounding box center [861, 374] width 329 height 146
click at [872, 278] on div "hero . moveLeft ( 3 ) hero . moveUp ( 2 ) hero . moveLeft ( ) hero . use ( "lev…" at bounding box center [909, 400] width 409 height 454
type textarea "h"
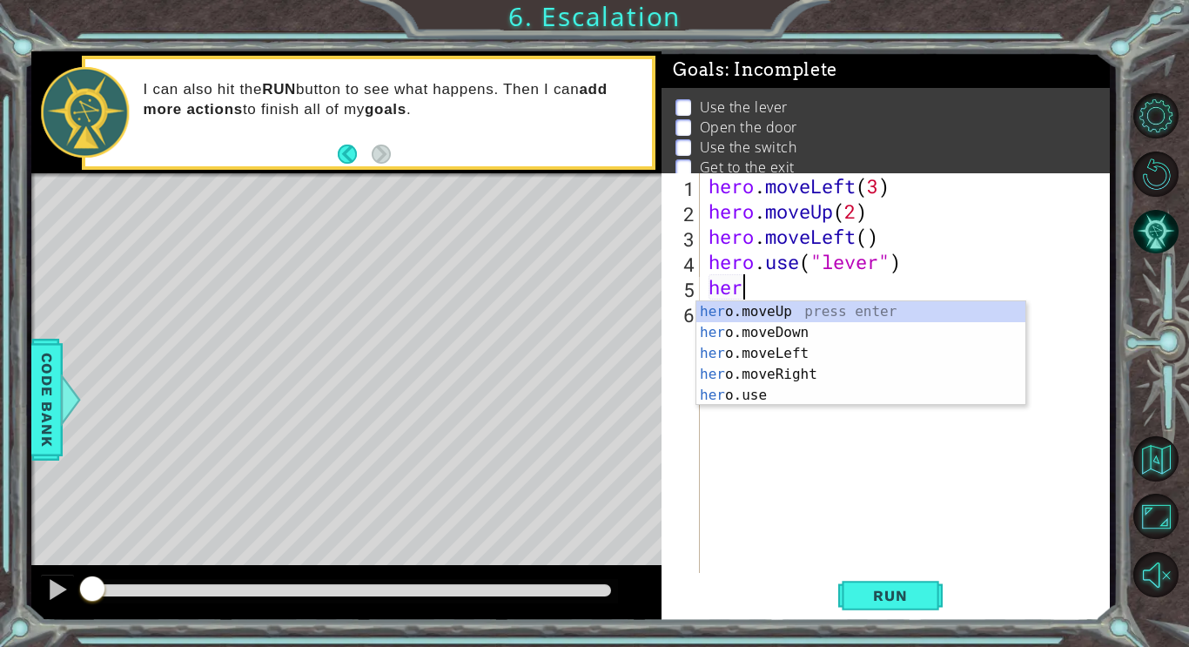
scroll to position [0, 1]
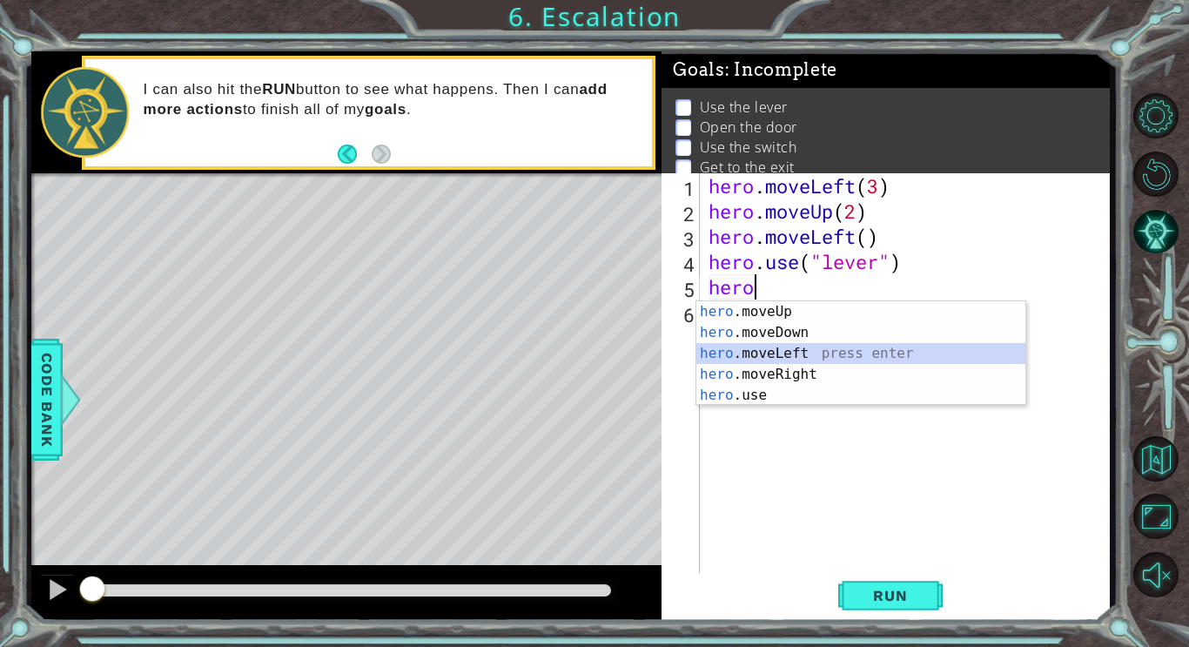
click at [873, 349] on div "hero .moveUp press enter hero .moveDown press enter hero .moveLeft press enter …" at bounding box center [861, 374] width 329 height 146
type textarea "hero.moveLeft(1)"
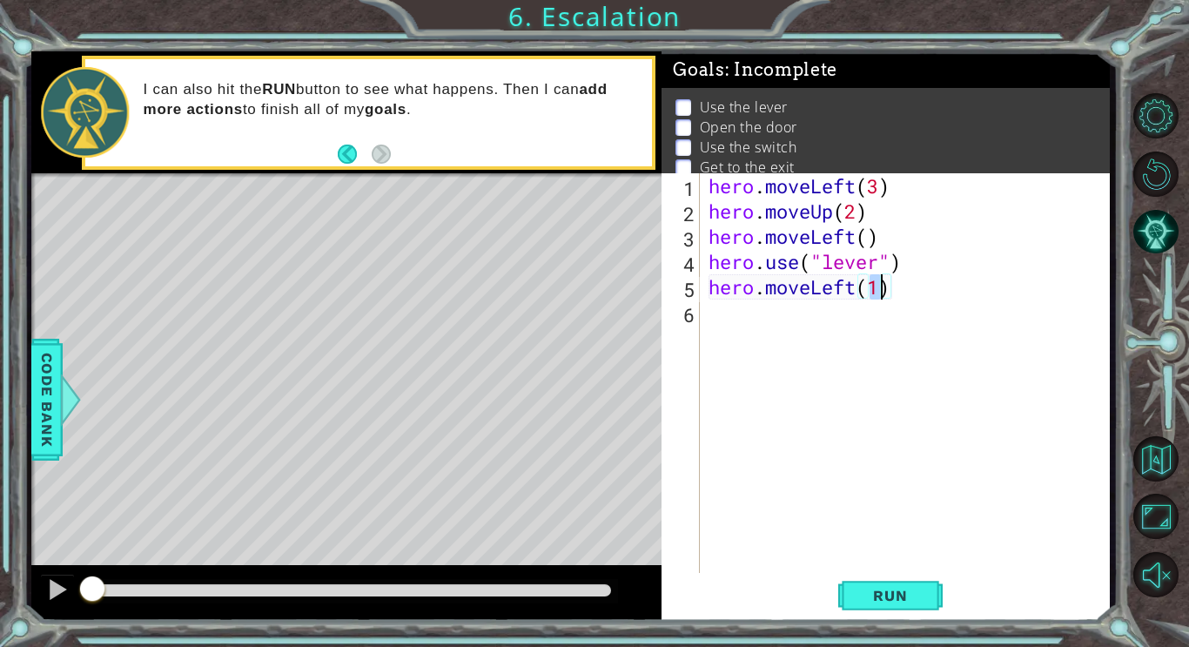
click at [756, 329] on div "hero . moveLeft ( 3 ) hero . moveUp ( 2 ) hero . moveLeft ( ) hero . use ( "lev…" at bounding box center [909, 400] width 409 height 454
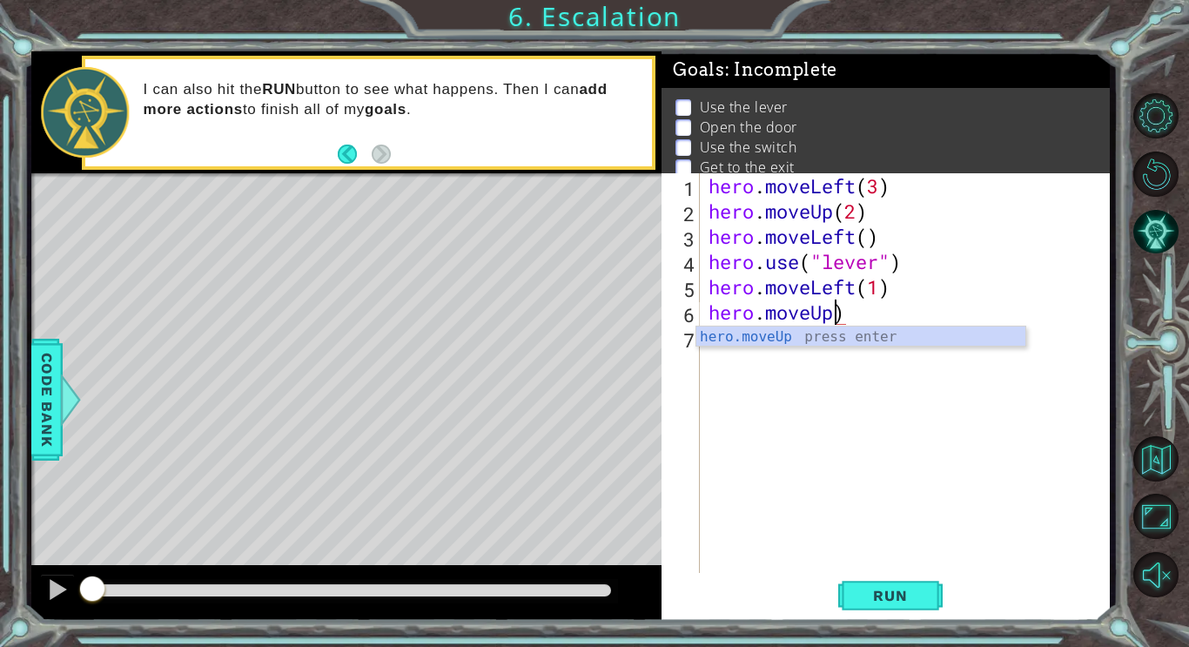
click at [848, 311] on div "hero . moveLeft ( 3 ) hero . moveUp ( 2 ) hero . moveLeft ( ) hero . use ( "lev…" at bounding box center [909, 400] width 409 height 454
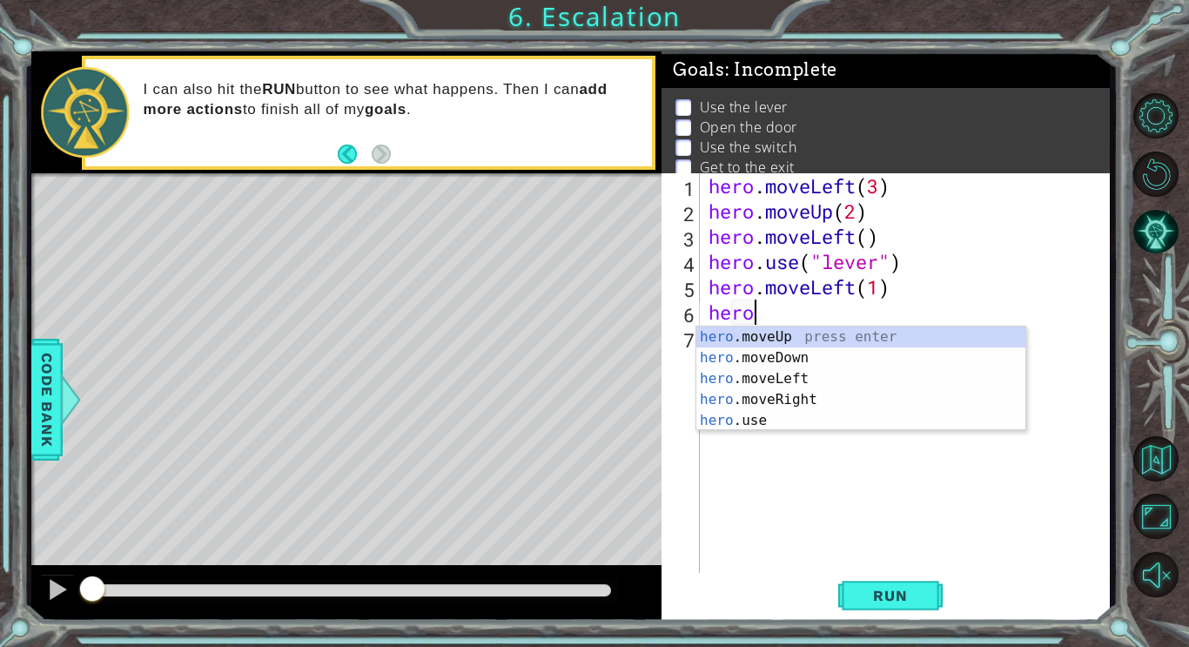
scroll to position [13, 0]
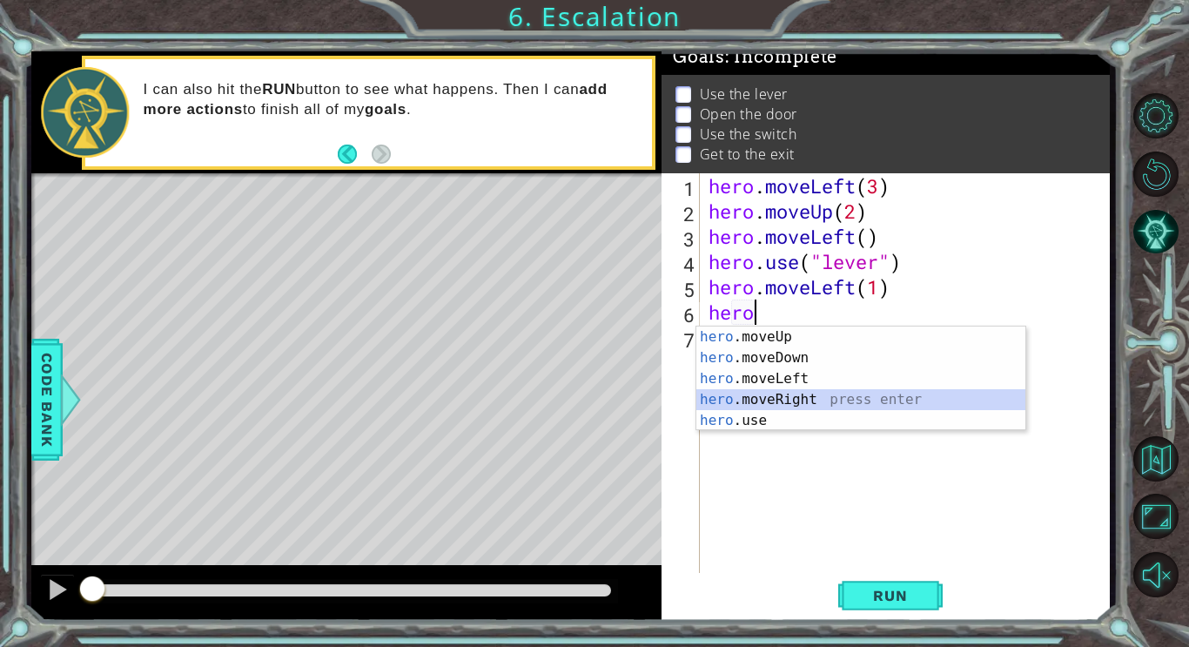
click at [877, 403] on div "hero .moveUp press enter hero .moveDown press enter hero .moveLeft press enter …" at bounding box center [861, 400] width 329 height 146
type textarea "hero.moveRight(1)"
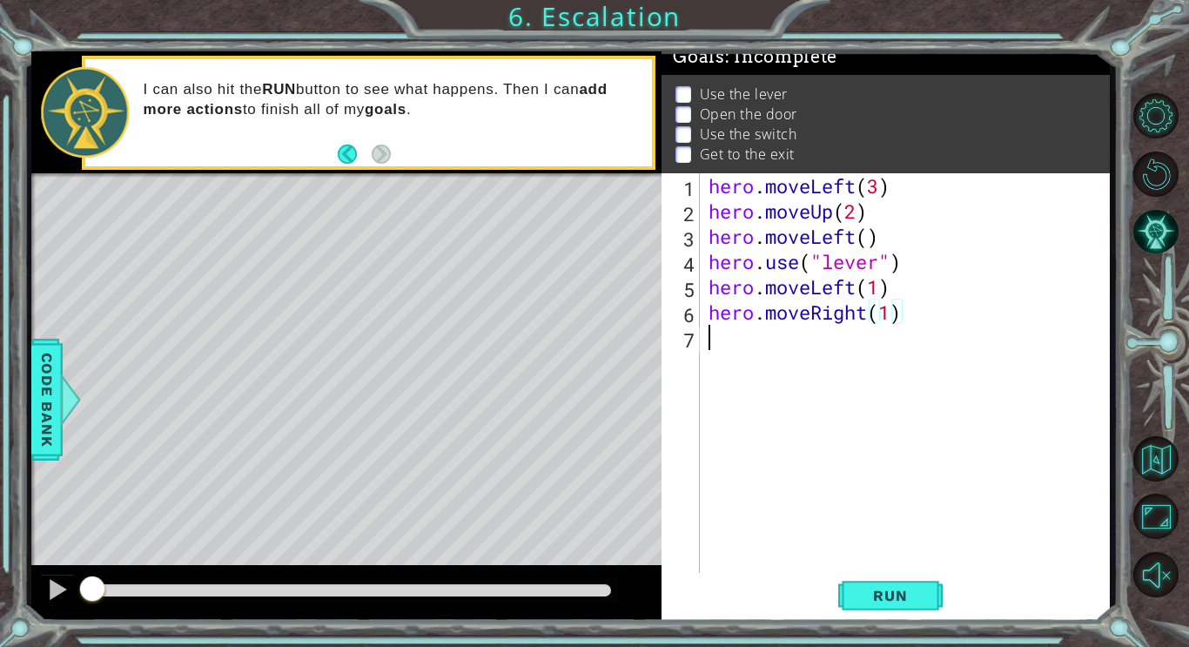
click at [852, 357] on div "hero . moveLeft ( 3 ) hero . moveUp ( 2 ) hero . moveLeft ( ) hero . use ( "lev…" at bounding box center [909, 400] width 409 height 454
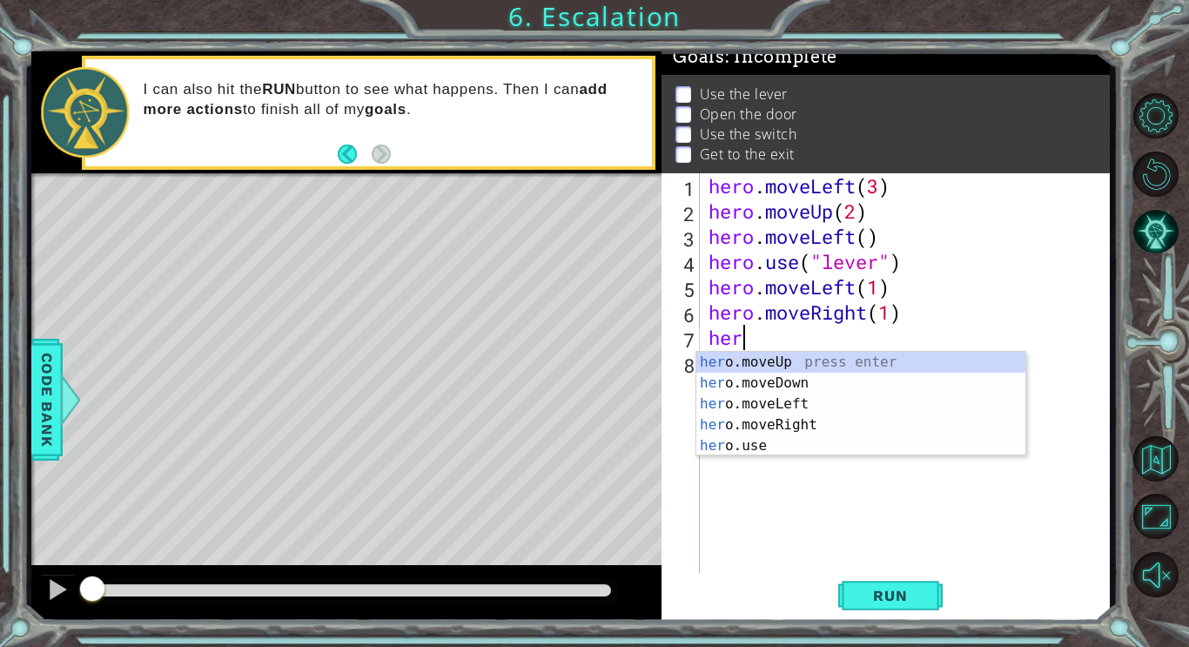
scroll to position [0, 1]
click at [824, 442] on div "hero .moveUp press enter hero .moveDown press enter hero .moveLeft press enter …" at bounding box center [861, 425] width 329 height 146
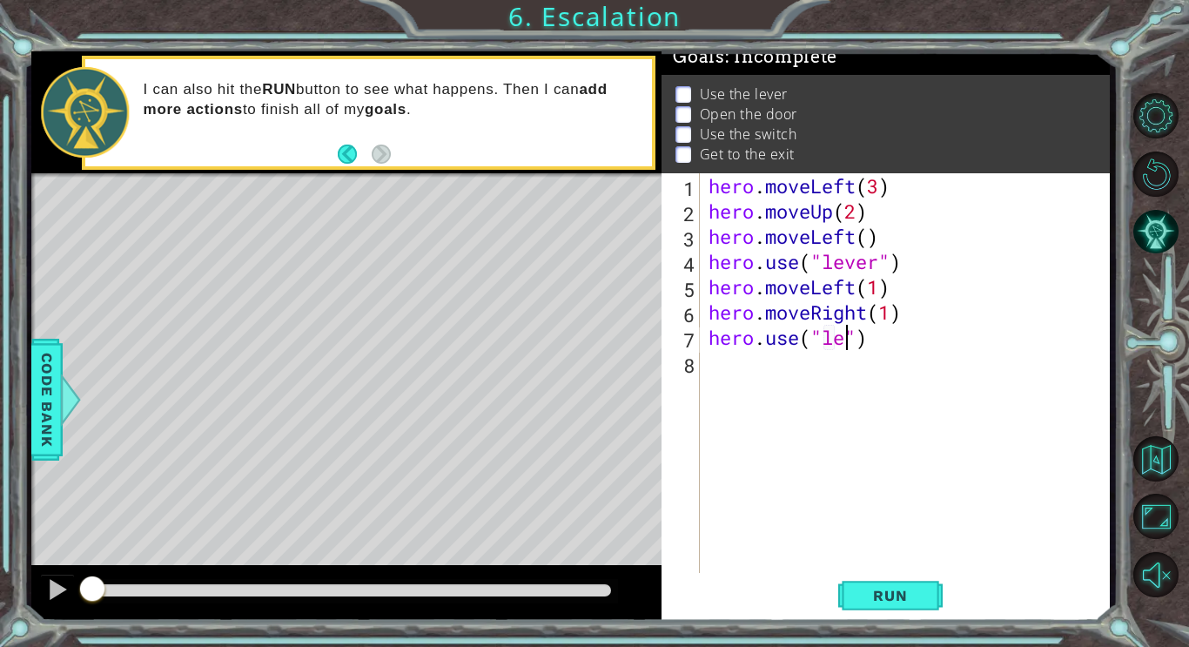
scroll to position [0, 8]
type textarea "hero.use("lever")"
click at [808, 364] on div "hero . moveLeft ( 3 ) hero . moveUp ( 2 ) hero . moveLeft ( ) hero . use ( "lev…" at bounding box center [909, 400] width 409 height 454
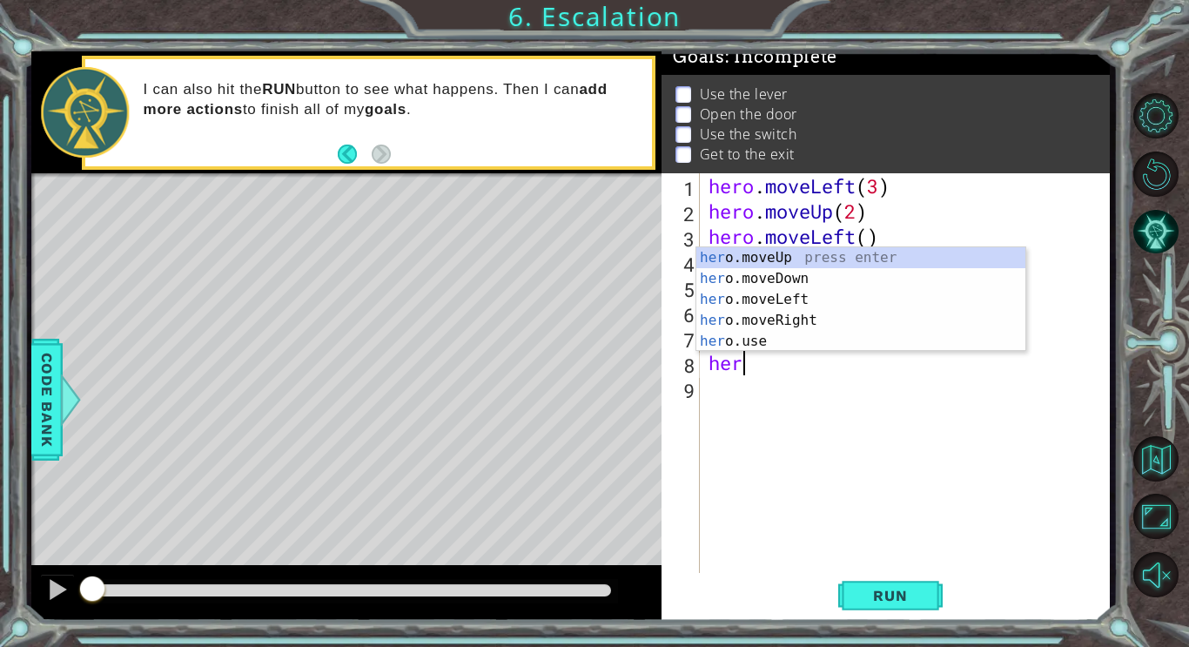
scroll to position [0, 1]
click at [807, 312] on div "hero .moveUp press enter hero .moveDown press enter hero .moveLeft press enter …" at bounding box center [861, 320] width 329 height 146
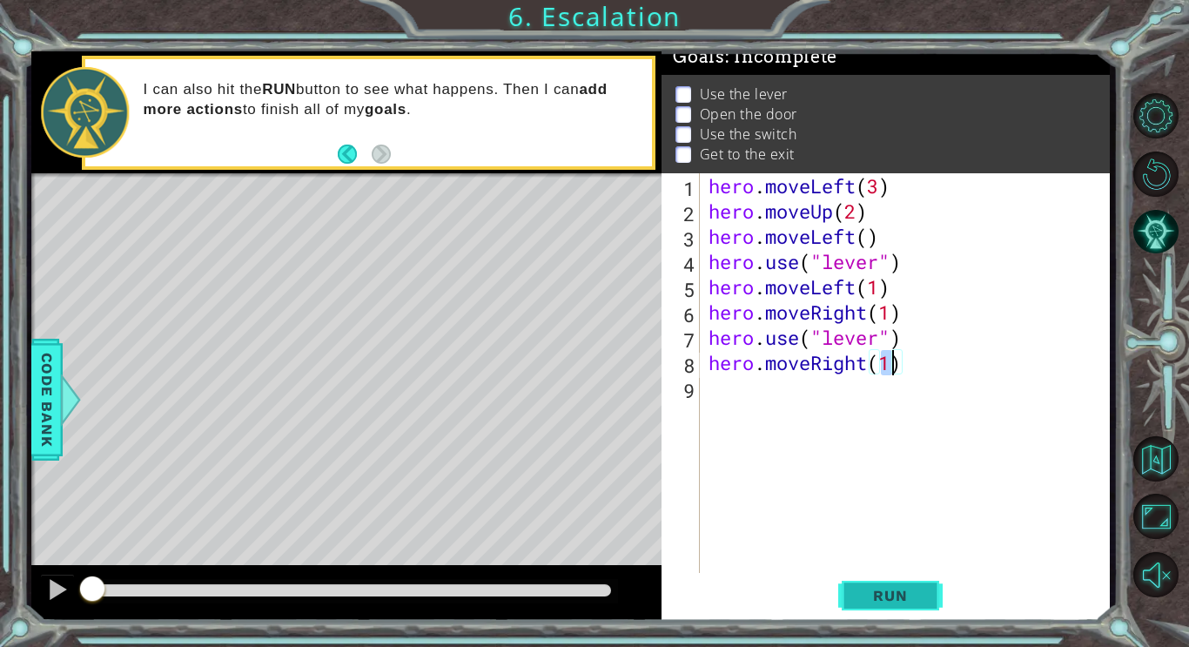
click at [900, 596] on span "Run" at bounding box center [890, 595] width 69 height 17
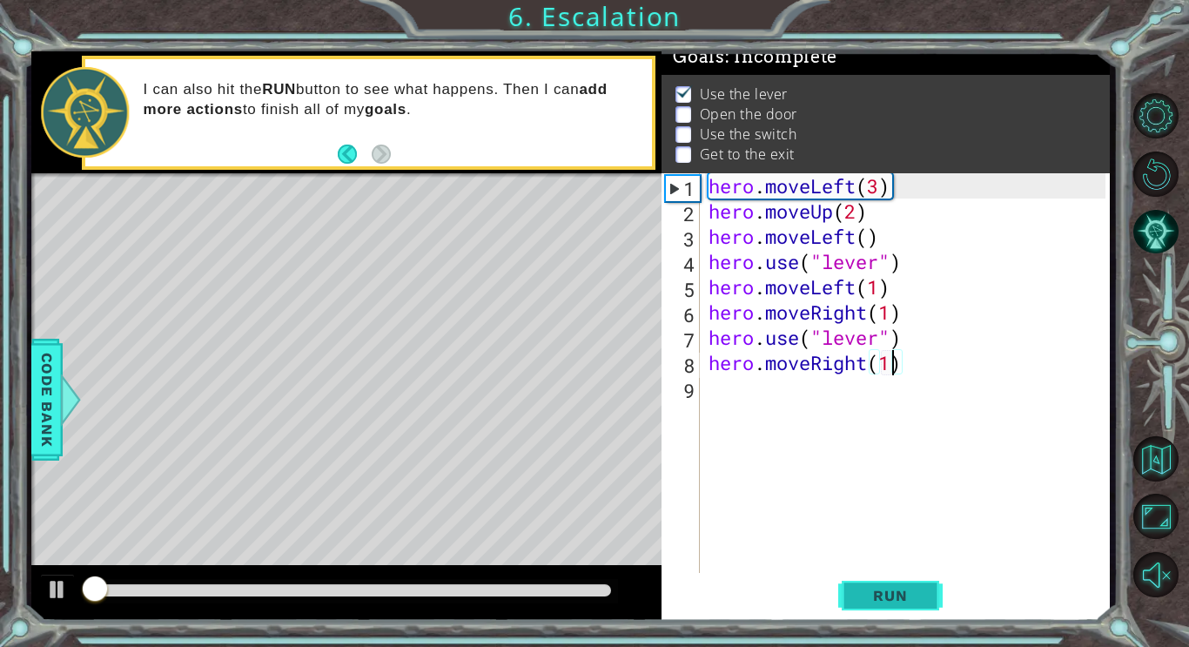
scroll to position [7, 0]
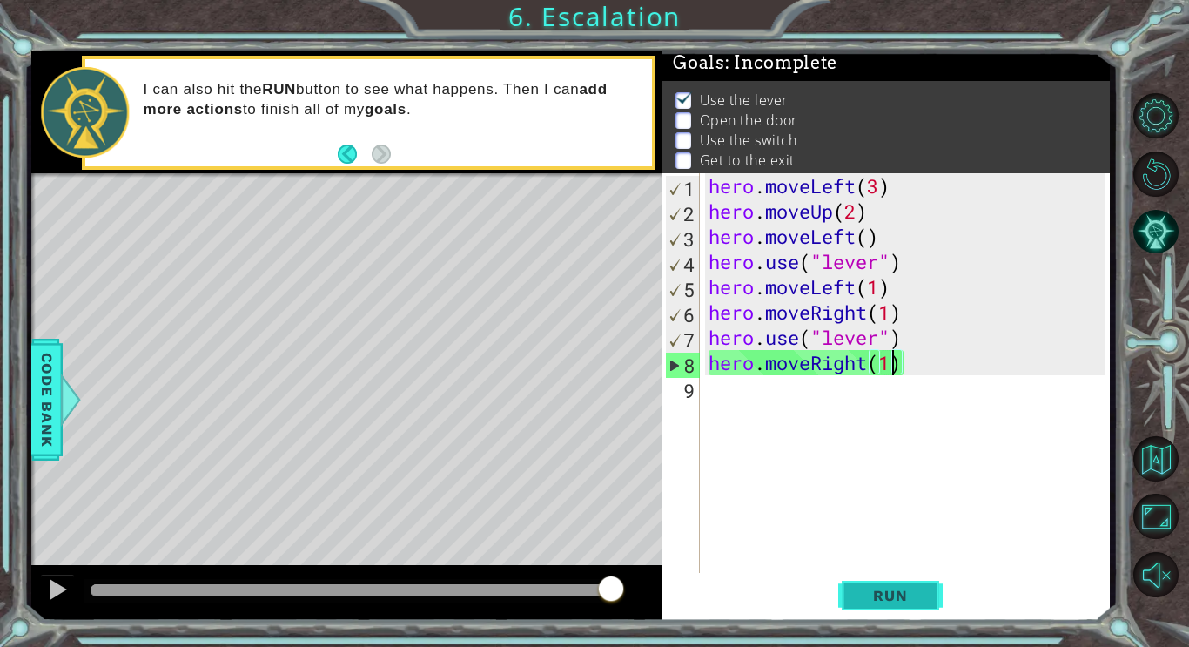
click at [877, 605] on button "Run" at bounding box center [890, 595] width 104 height 44
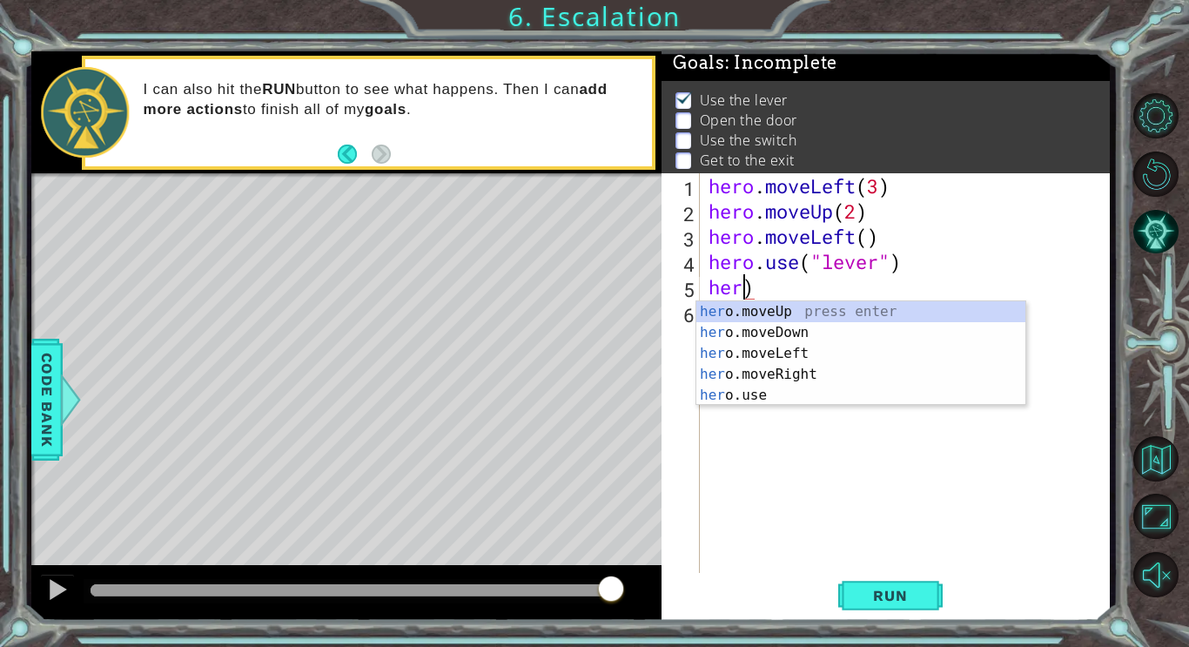
scroll to position [0, 2]
click at [906, 331] on div "hero .moveUp press enter hero .moveDown press enter hero .moveLeft press enter …" at bounding box center [861, 374] width 329 height 146
type textarea "hero.moveDown(1)"
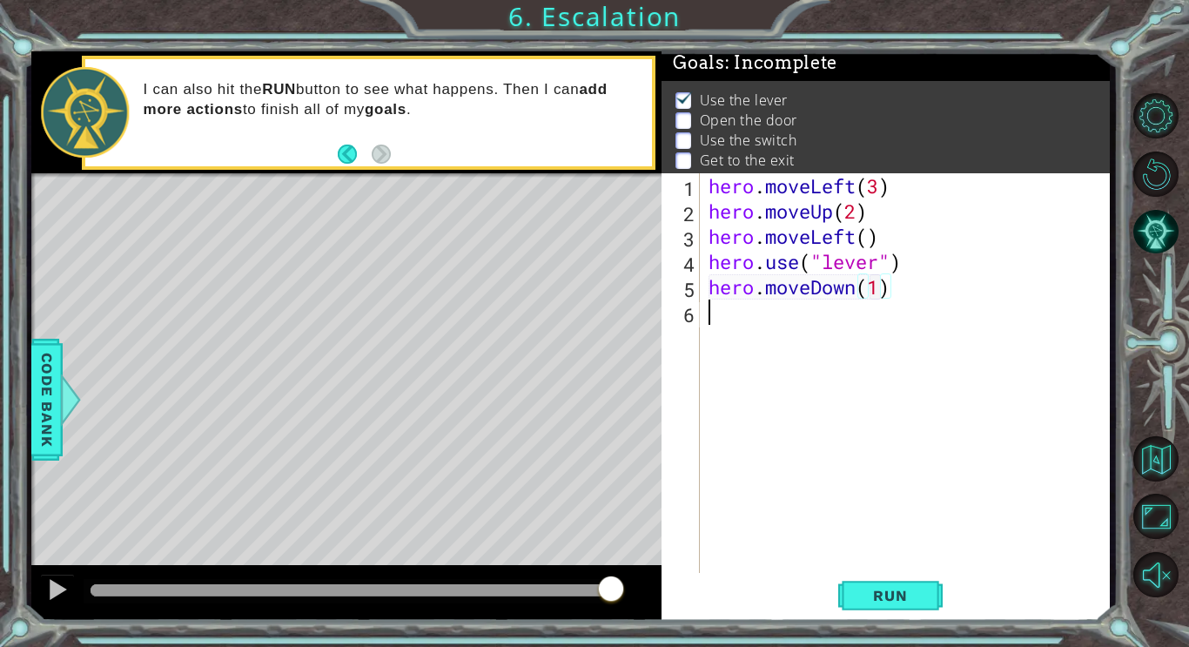
click at [901, 327] on div "hero . moveLeft ( 3 ) hero . moveUp ( 2 ) hero . moveLeft ( ) hero . use ( "lev…" at bounding box center [909, 400] width 409 height 454
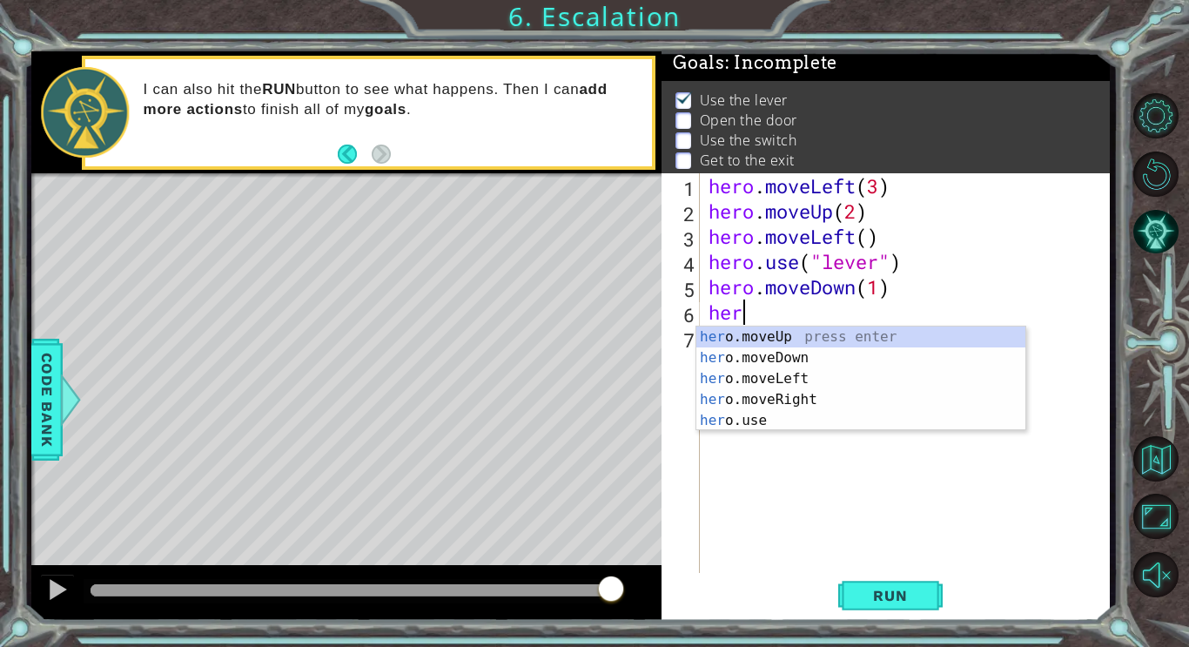
scroll to position [0, 1]
click at [860, 371] on div "hero .moveUp press enter hero .moveDown press enter hero .moveLeft press enter …" at bounding box center [861, 400] width 329 height 146
type textarea "hero.moveLeft(1)"
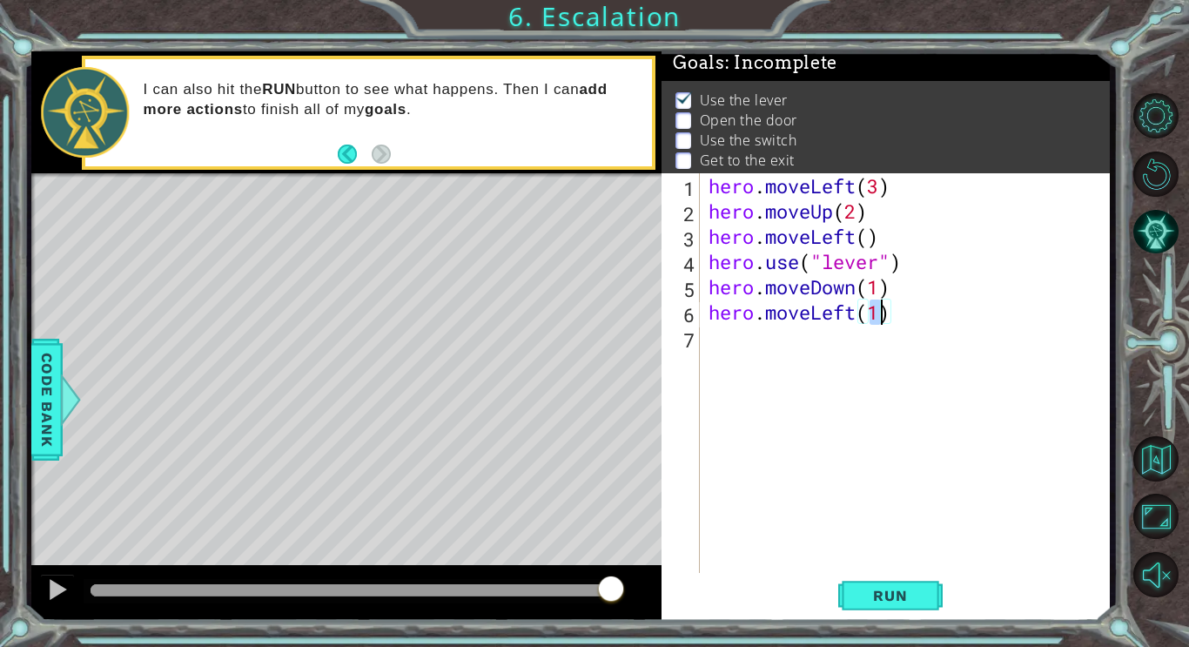
click at [860, 371] on div "hero . moveLeft ( 3 ) hero . moveUp ( 2 ) hero . moveLeft ( ) hero . use ( "lev…" at bounding box center [909, 400] width 409 height 454
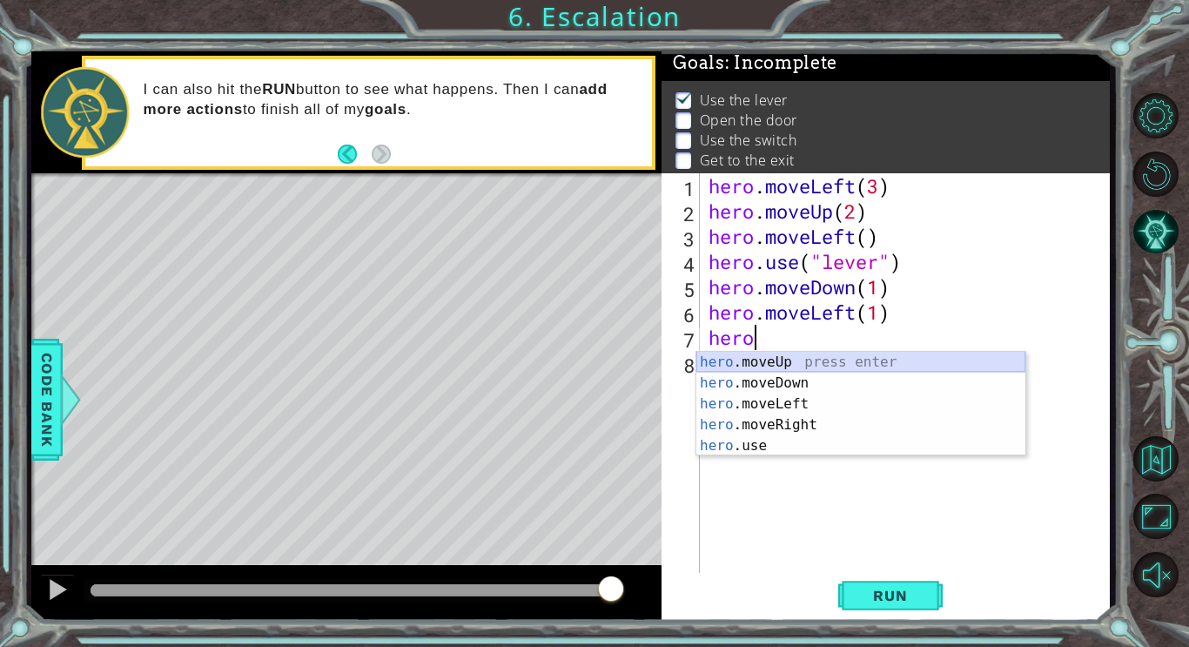
click at [857, 361] on div "hero .moveUp press enter hero .moveDown press enter hero .moveLeft press enter …" at bounding box center [861, 425] width 329 height 146
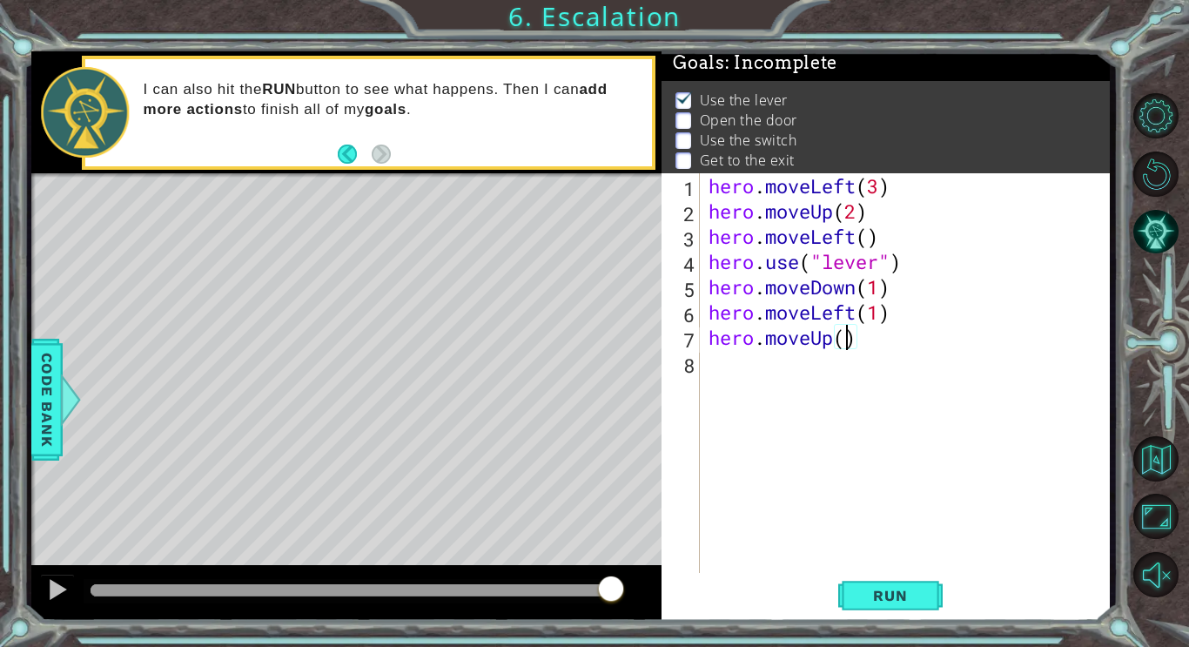
type textarea "hero.moveUp(2)"
click at [797, 368] on div "hero . moveLeft ( 3 ) hero . moveUp ( 2 ) hero . moveLeft ( ) hero . use ( "lev…" at bounding box center [909, 400] width 409 height 454
click at [860, 343] on div "hero . moveLeft ( 3 ) hero . moveUp ( 2 ) hero . moveLeft ( ) hero . use ( "lev…" at bounding box center [909, 400] width 409 height 454
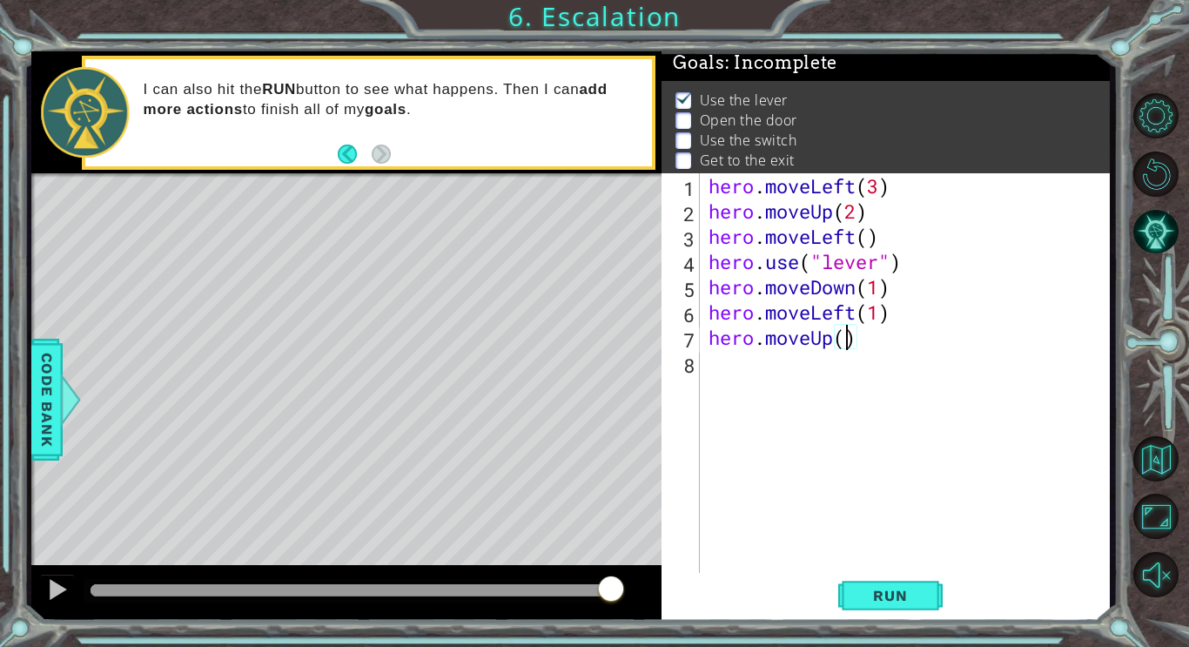
type textarea "hero.moveUp(1)"
click at [809, 387] on div "hero . moveLeft ( 3 ) hero . moveUp ( 2 ) hero . moveLeft ( ) hero . use ( "lev…" at bounding box center [909, 400] width 409 height 454
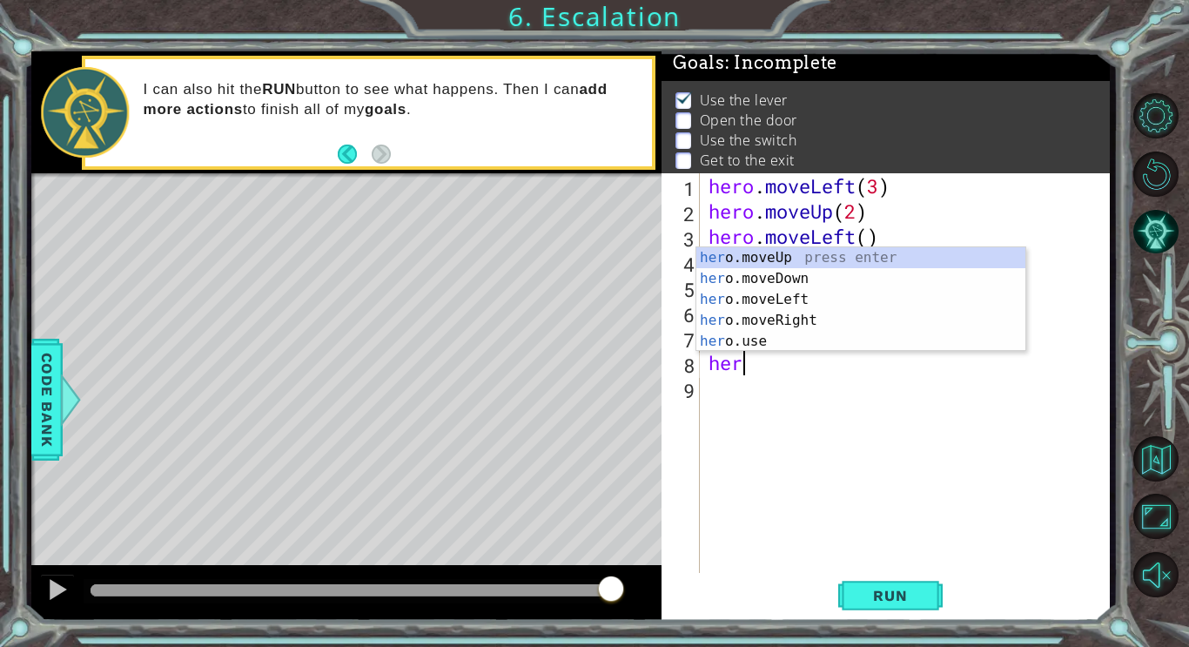
scroll to position [0, 1]
click at [818, 340] on div "hero .moveUp press enter hero .moveDown press enter hero .moveLeft press enter …" at bounding box center [861, 320] width 329 height 146
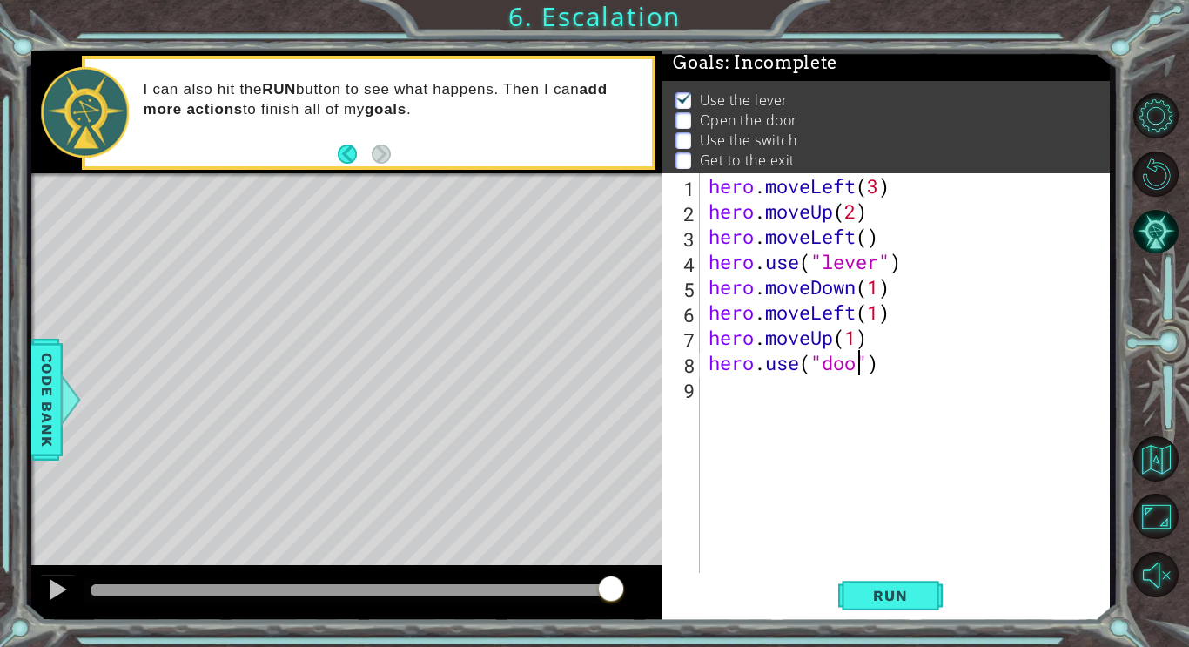
scroll to position [0, 8]
type textarea "hero.use("door")"
click at [824, 384] on div "hero . moveLeft ( 3 ) hero . moveUp ( 2 ) hero . moveLeft ( ) hero . use ( "lev…" at bounding box center [909, 400] width 409 height 454
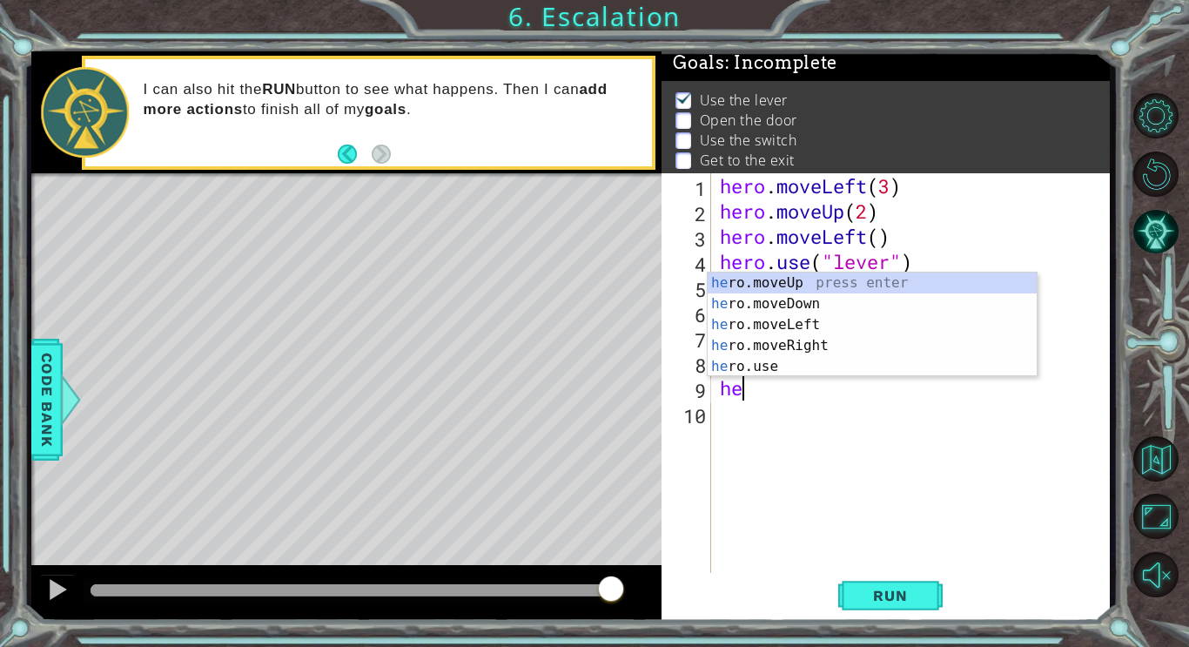
scroll to position [0, 1]
click at [831, 343] on div "hero .moveUp press enter hero .moveDown press enter hero .moveLeft press enter …" at bounding box center [872, 346] width 329 height 146
type textarea "hero.moveRight(1)"
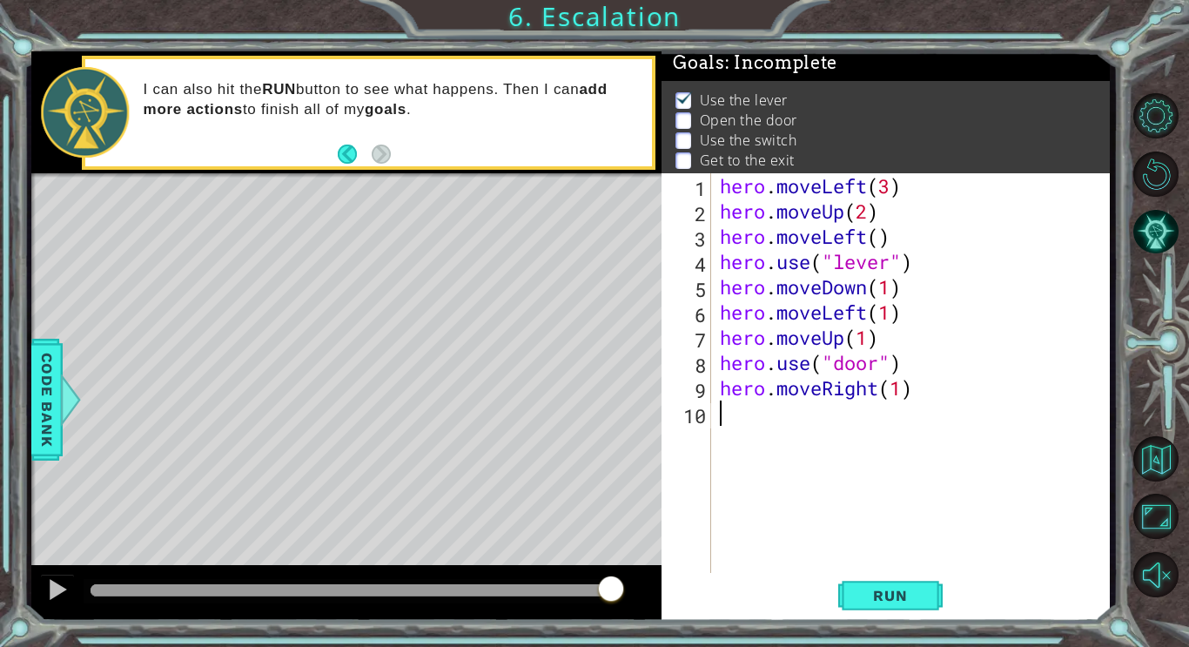
click at [856, 428] on div "hero . moveLeft ( 3 ) hero . moveUp ( 2 ) hero . moveLeft ( ) hero . use ( "lev…" at bounding box center [916, 400] width 399 height 454
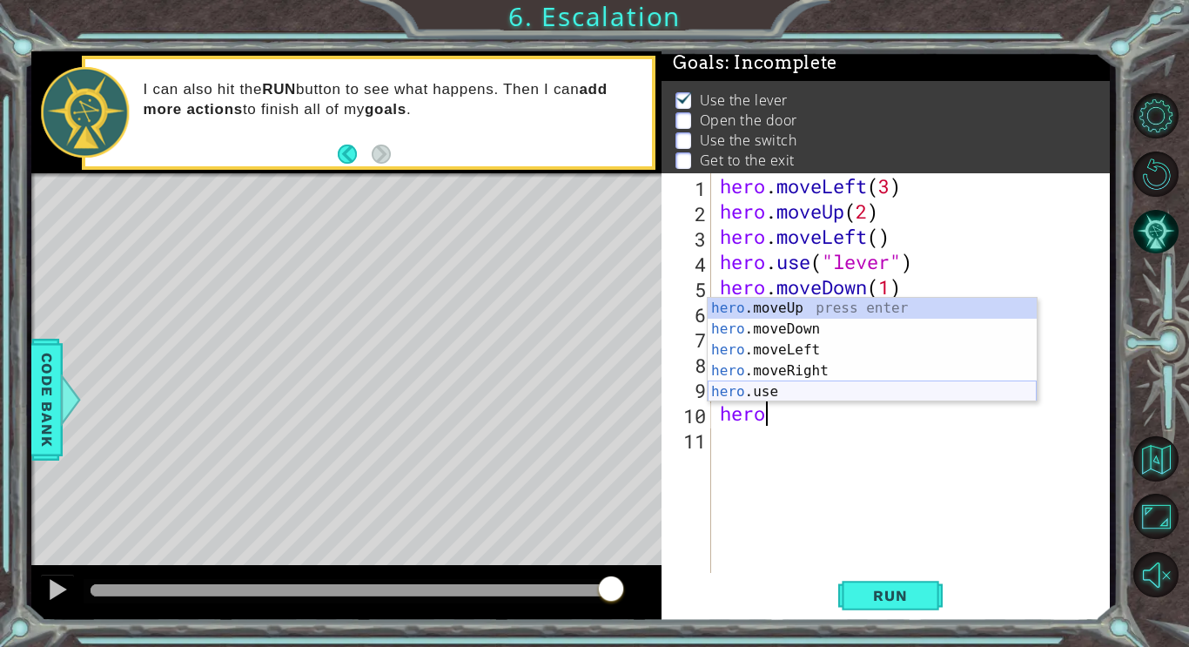
click at [871, 388] on div "hero .moveUp press enter hero .moveDown press enter hero .moveLeft press enter …" at bounding box center [872, 371] width 329 height 146
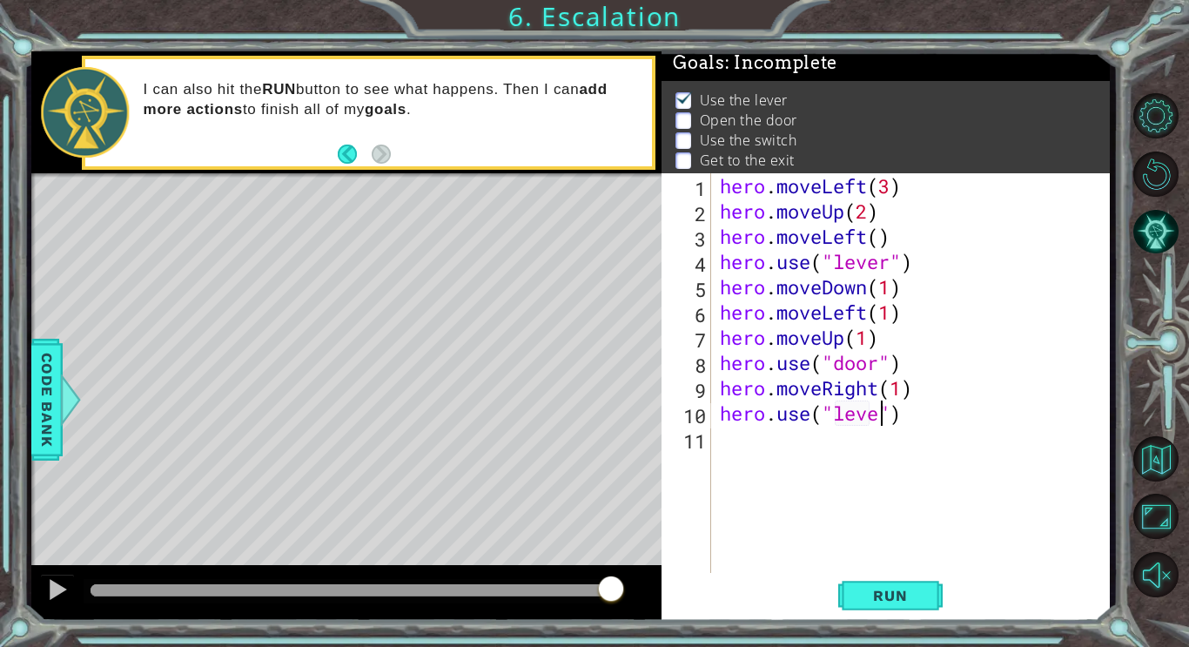
scroll to position [0, 8]
type textarea "hero.use("lever")"
click at [843, 439] on div "hero . moveLeft ( 3 ) hero . moveUp ( 2 ) hero . moveLeft ( ) hero . use ( "lev…" at bounding box center [916, 400] width 399 height 454
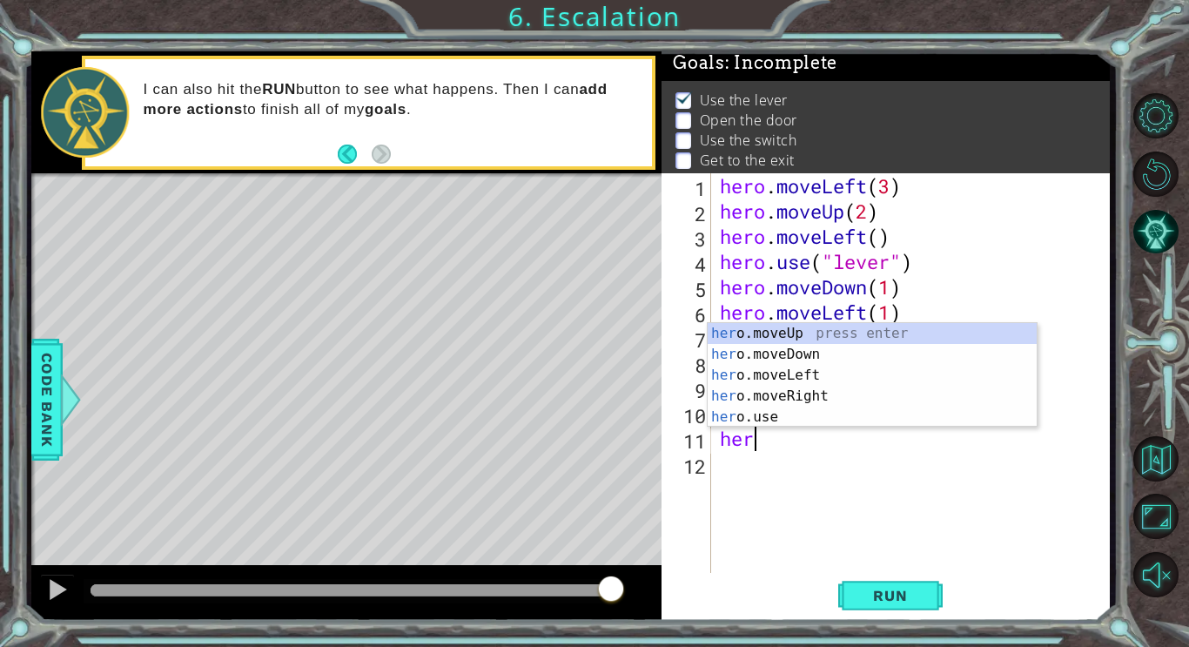
scroll to position [0, 1]
click at [854, 402] on div "hero .moveUp press enter hero .moveDown press enter hero .moveLeft press enter …" at bounding box center [872, 396] width 329 height 146
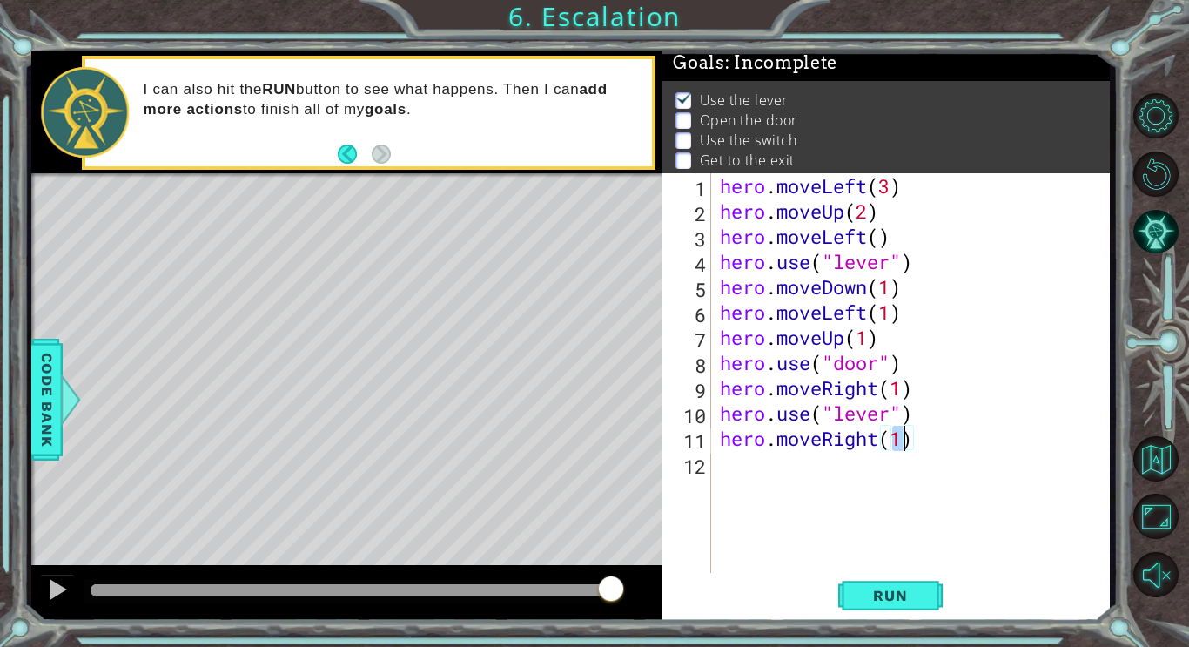
click at [901, 387] on div "hero . moveLeft ( 3 ) hero . moveUp ( 2 ) hero . moveLeft ( ) hero . use ( "lev…" at bounding box center [916, 400] width 399 height 454
click at [884, 581] on button "Run" at bounding box center [890, 595] width 104 height 44
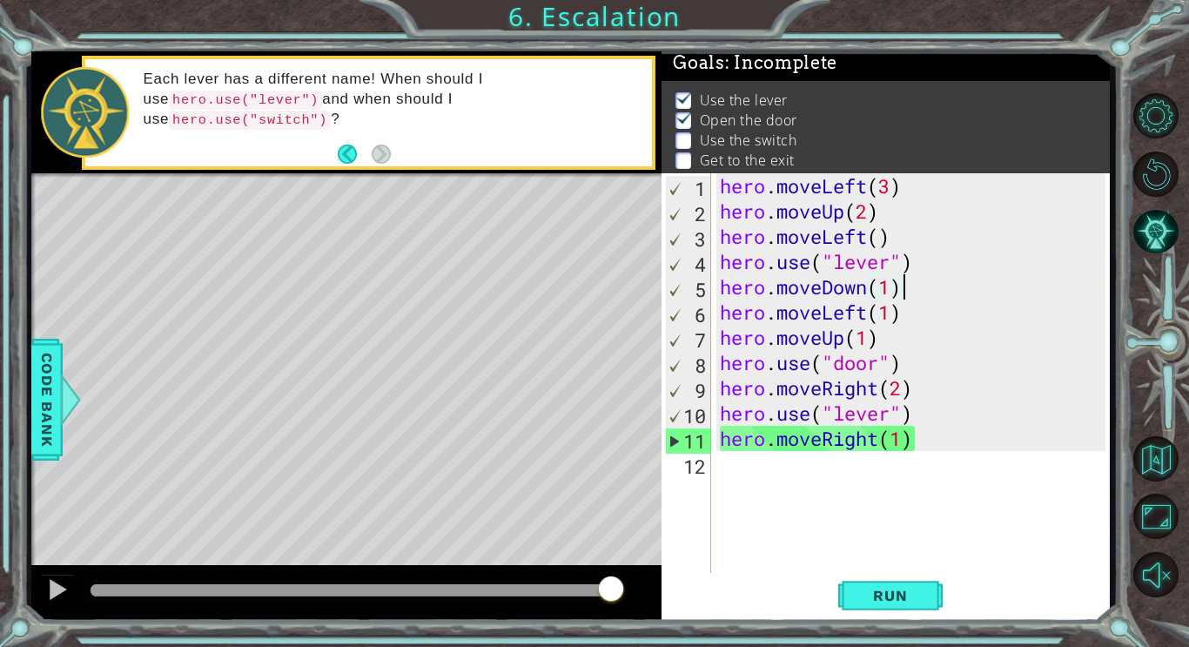
click at [908, 297] on div "hero . moveLeft ( 3 ) hero . moveUp ( 2 ) hero . moveLeft ( ) hero . use ( "lev…" at bounding box center [916, 400] width 399 height 454
click at [906, 321] on div "hero . moveLeft ( 3 ) hero . moveUp ( 2 ) hero . moveLeft ( ) hero . use ( "lev…" at bounding box center [916, 400] width 399 height 454
click at [899, 339] on div "hero . moveLeft ( 3 ) hero . moveUp ( 2 ) hero . moveLeft ( ) hero . use ( "lev…" at bounding box center [916, 400] width 399 height 454
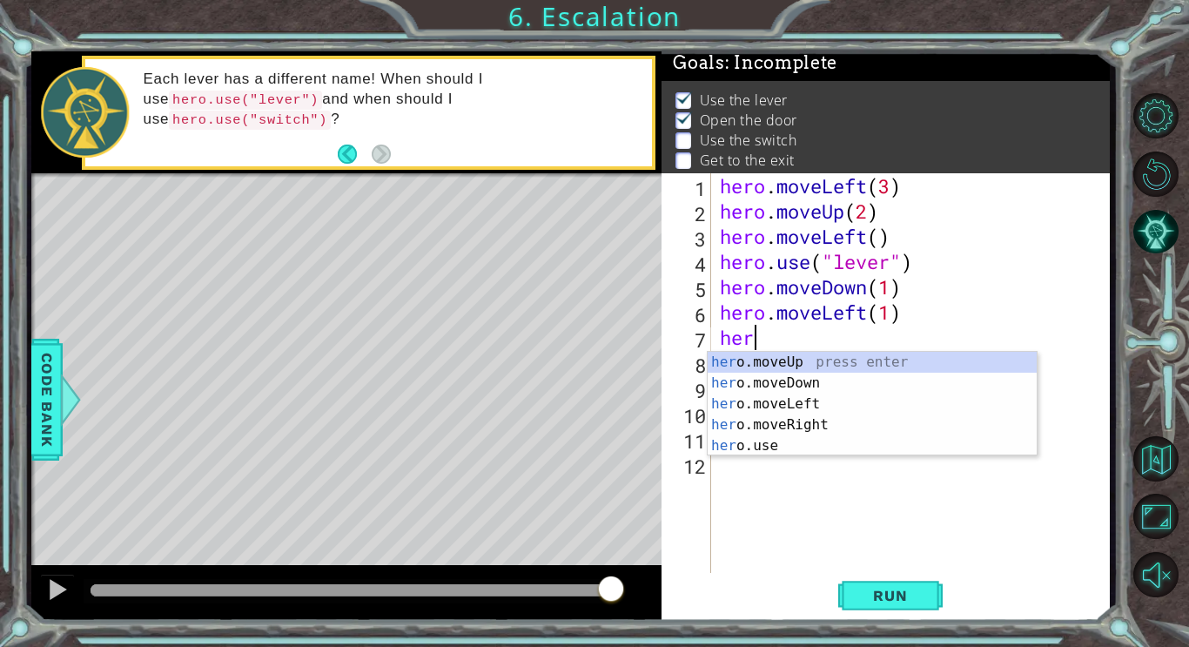
scroll to position [0, 0]
type textarea "h"
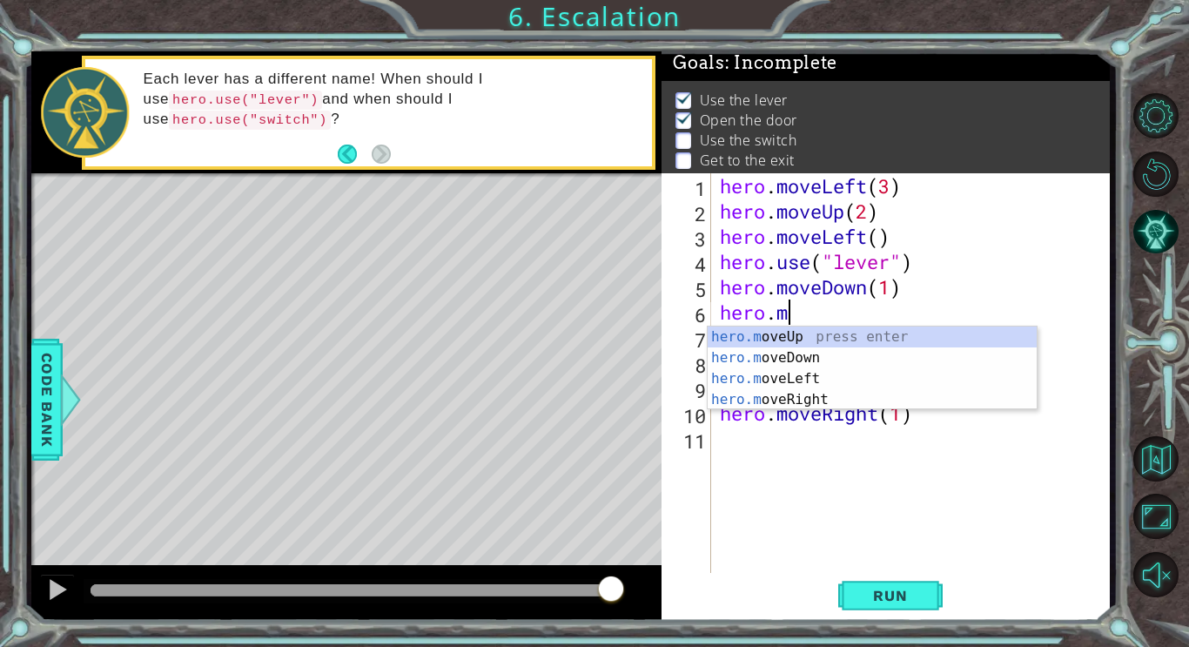
type textarea "h"
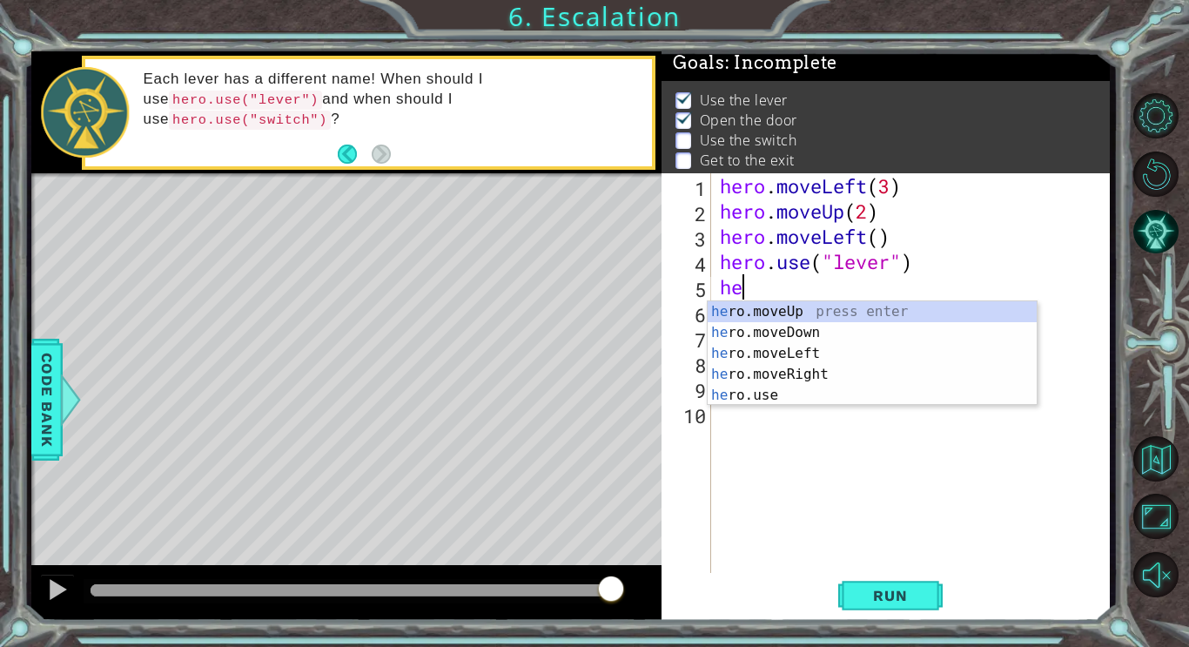
type textarea "h"
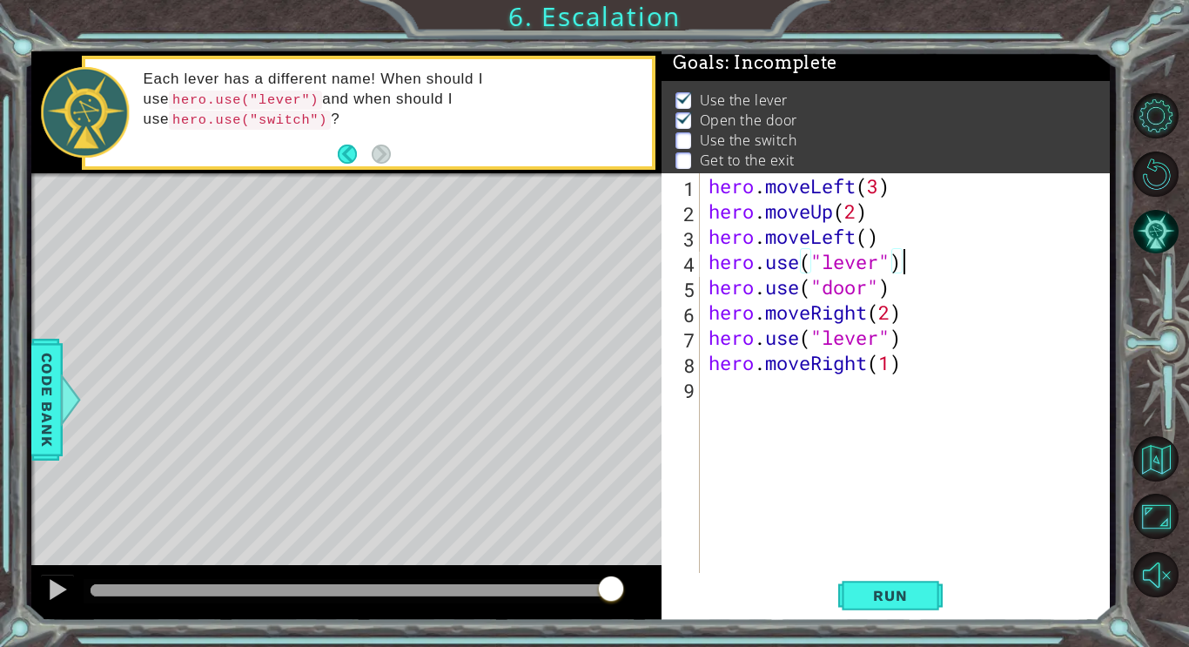
click at [899, 297] on div "hero . moveLeft ( 3 ) hero . moveUp ( 2 ) hero . moveLeft ( ) hero . use ( "lev…" at bounding box center [910, 400] width 410 height 454
type textarea "hero.use("door")"
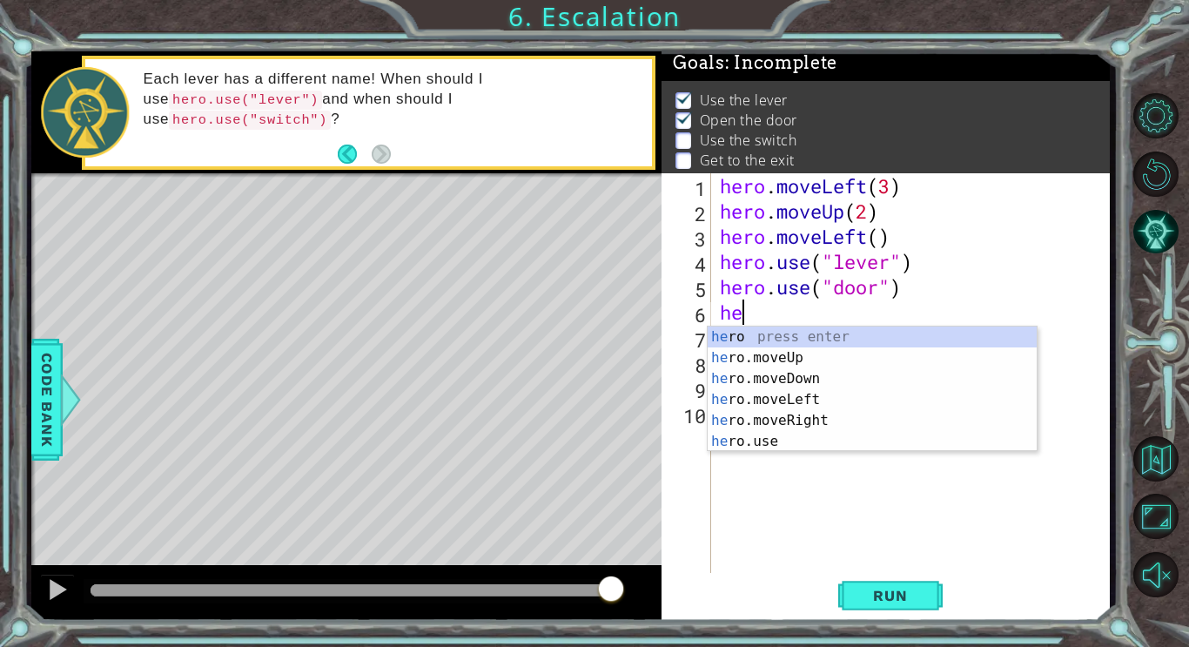
scroll to position [0, 1]
click at [848, 355] on div "hero press enter hero .moveUp press enter hero .moveDown press enter hero .move…" at bounding box center [872, 410] width 329 height 167
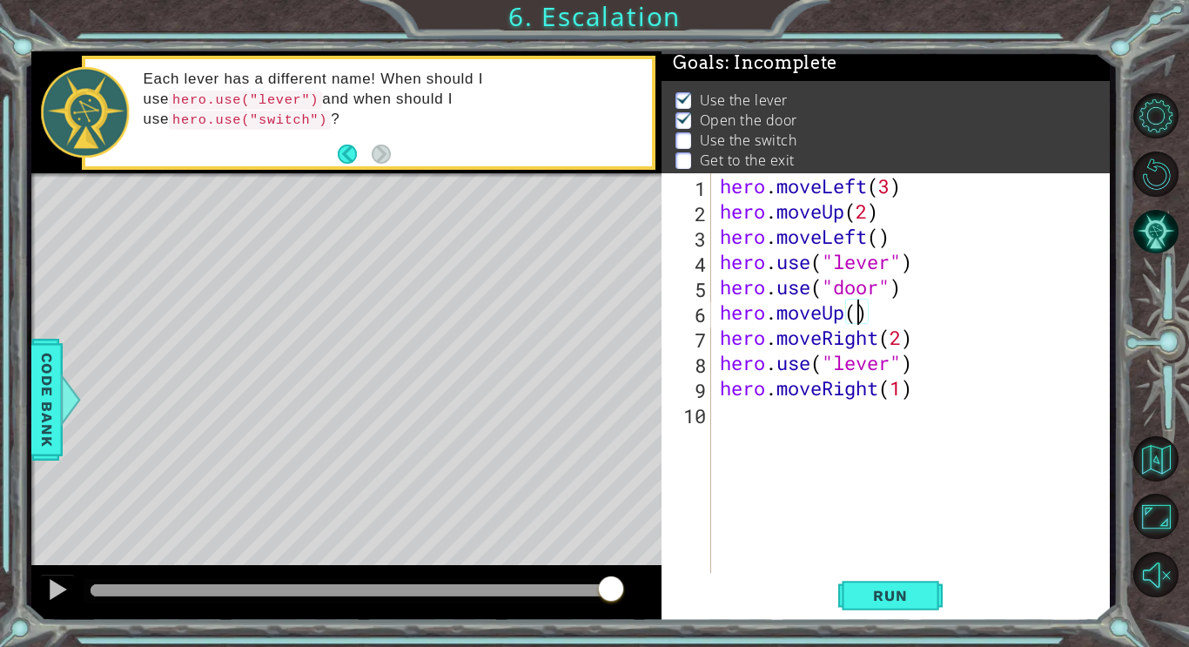
scroll to position [0, 6]
click at [932, 609] on button "Run" at bounding box center [890, 595] width 104 height 44
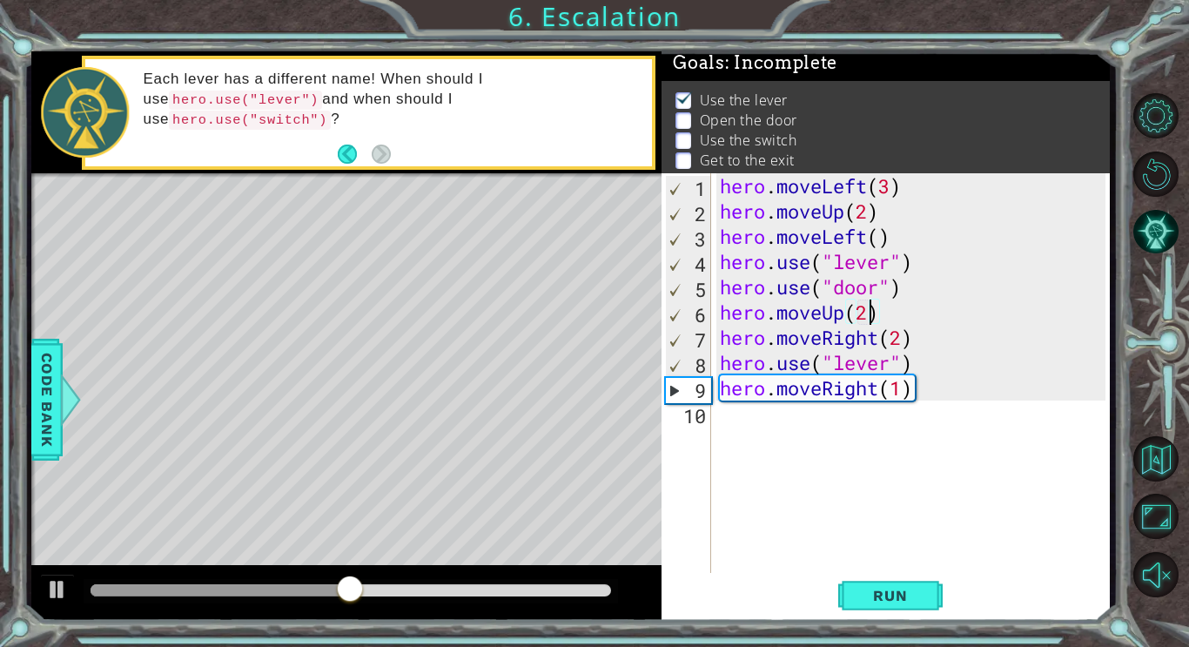
click at [927, 267] on div "hero . moveLeft ( 3 ) hero . moveUp ( 2 ) hero . moveLeft ( ) hero . use ( "lev…" at bounding box center [916, 400] width 399 height 454
type textarea "hero.use("lever")"
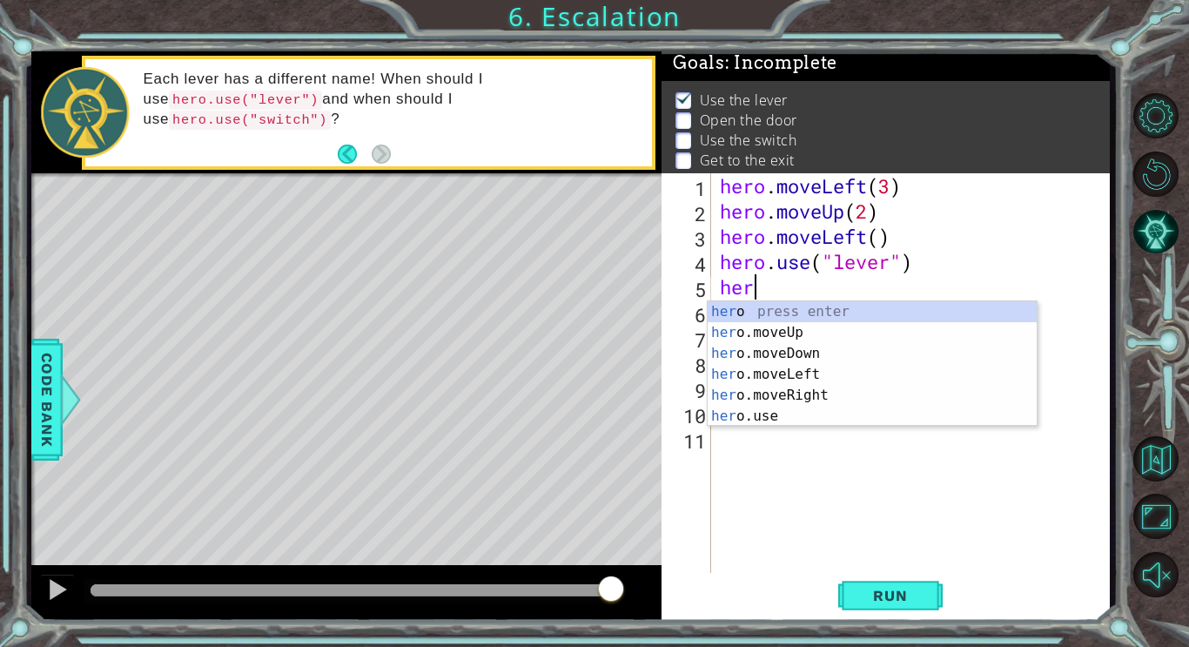
scroll to position [0, 1]
click at [819, 367] on div "hero press enter hero .moveUp press enter hero .moveDown press enter hero .move…" at bounding box center [872, 384] width 329 height 167
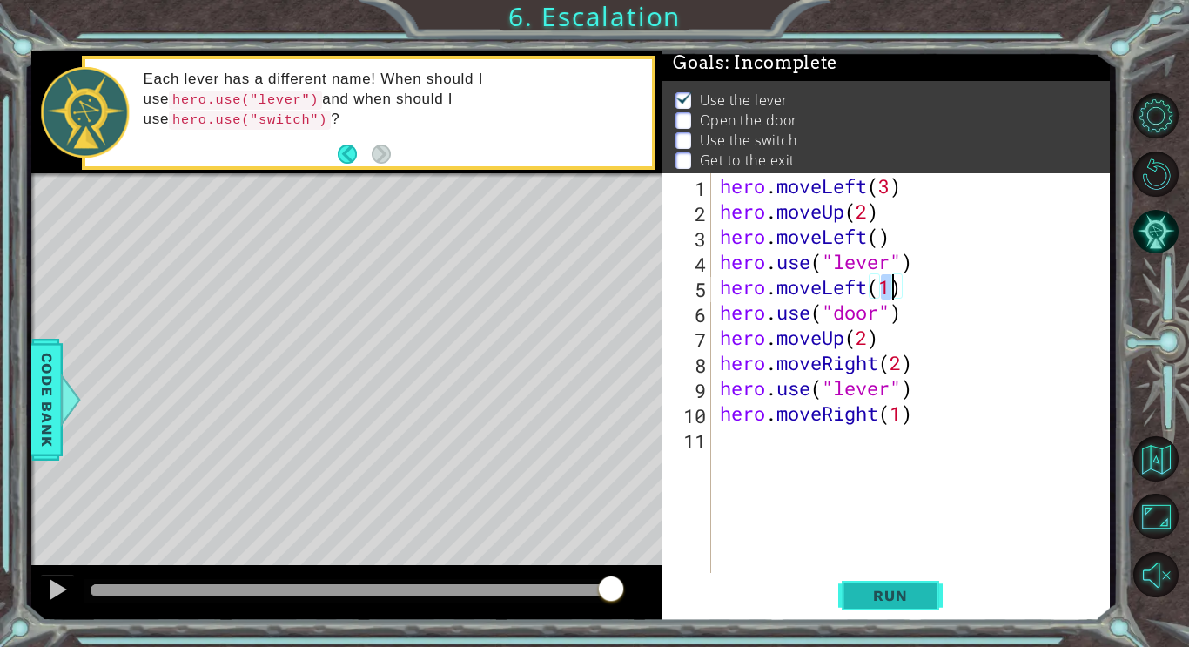
click at [873, 602] on span "Run" at bounding box center [890, 595] width 69 height 17
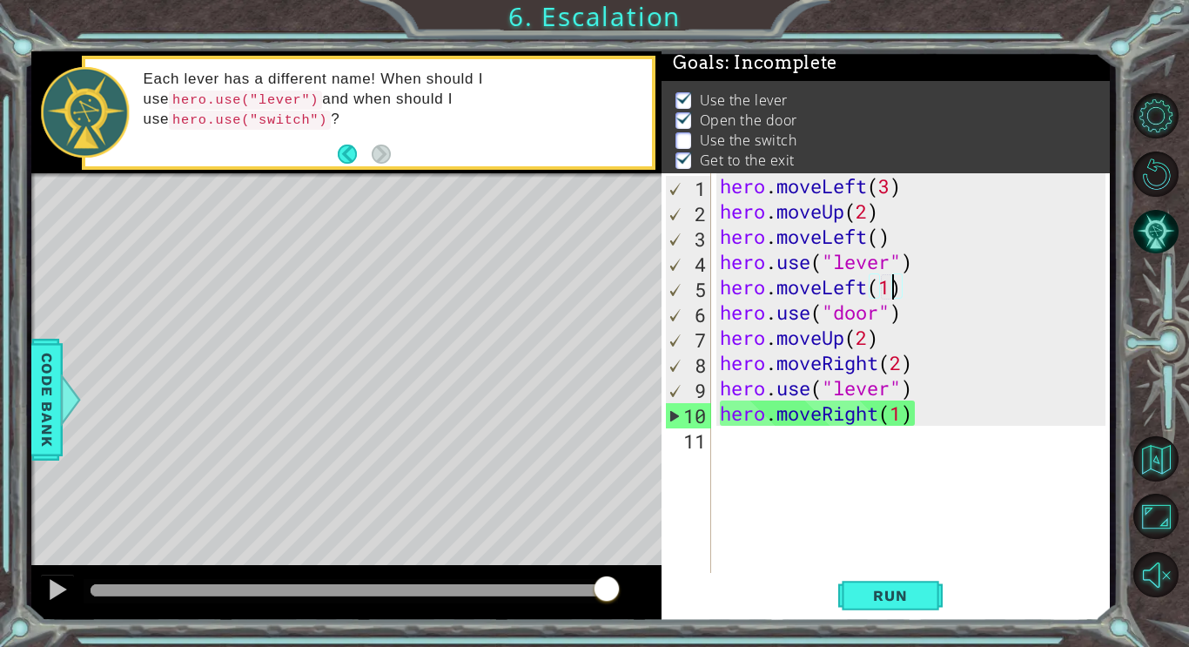
click at [920, 373] on div "hero . moveLeft ( 3 ) hero . moveUp ( 2 ) hero . moveLeft ( ) hero . use ( "lev…" at bounding box center [916, 400] width 399 height 454
click at [907, 372] on div "hero . moveLeft ( 3 ) hero . moveUp ( 2 ) hero . moveLeft ( ) hero . use ( "lev…" at bounding box center [916, 400] width 399 height 454
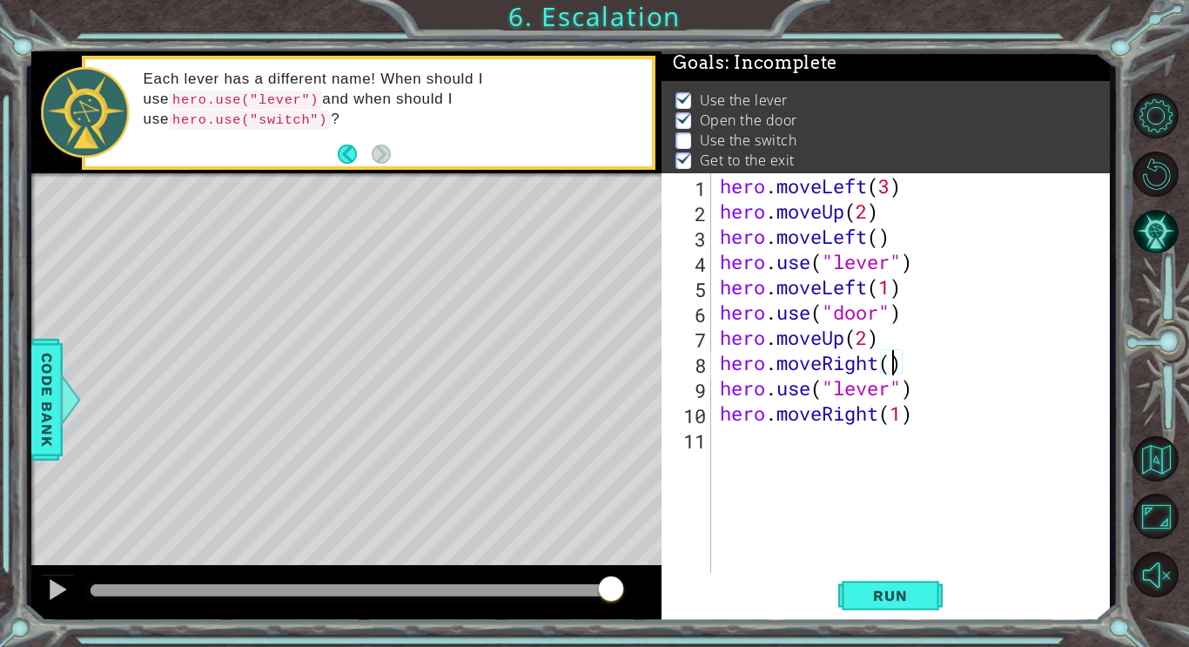
type textarea "hero.moveRight(1)"
click at [919, 587] on span "Run" at bounding box center [890, 595] width 69 height 17
